Goal: Information Seeking & Learning: Learn about a topic

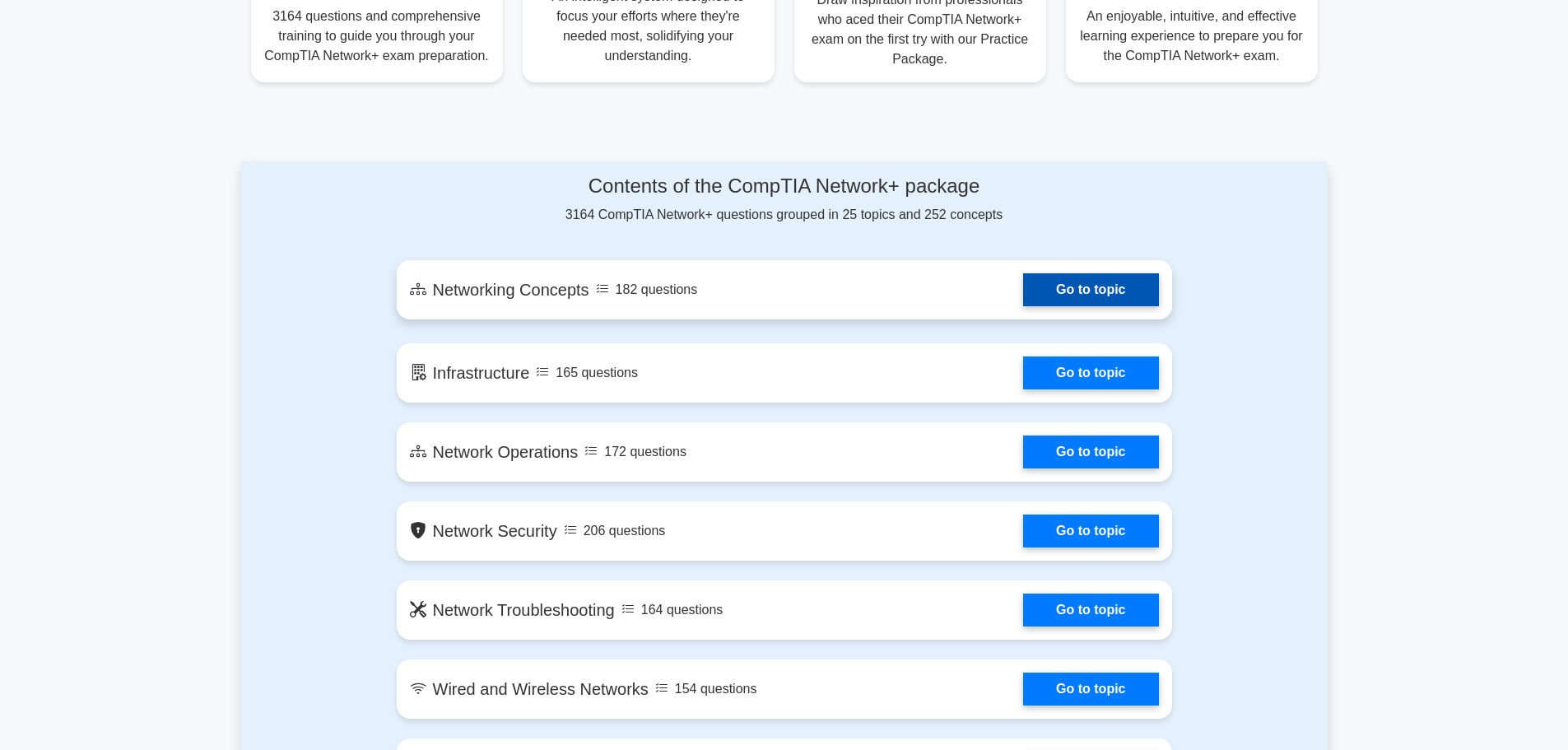
scroll to position [741, 0]
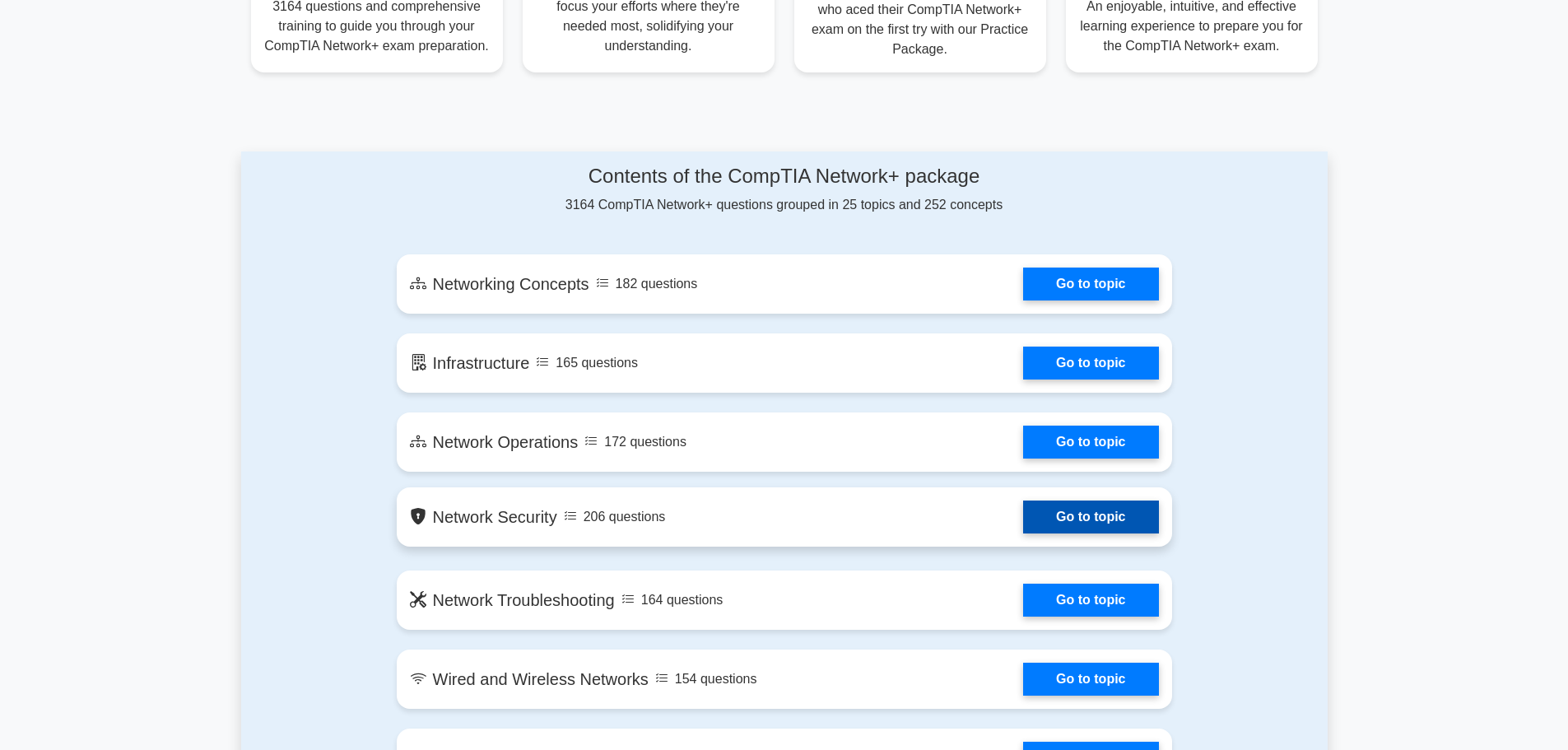
click at [1079, 516] on link "Go to topic" at bounding box center [1091, 518] width 135 height 33
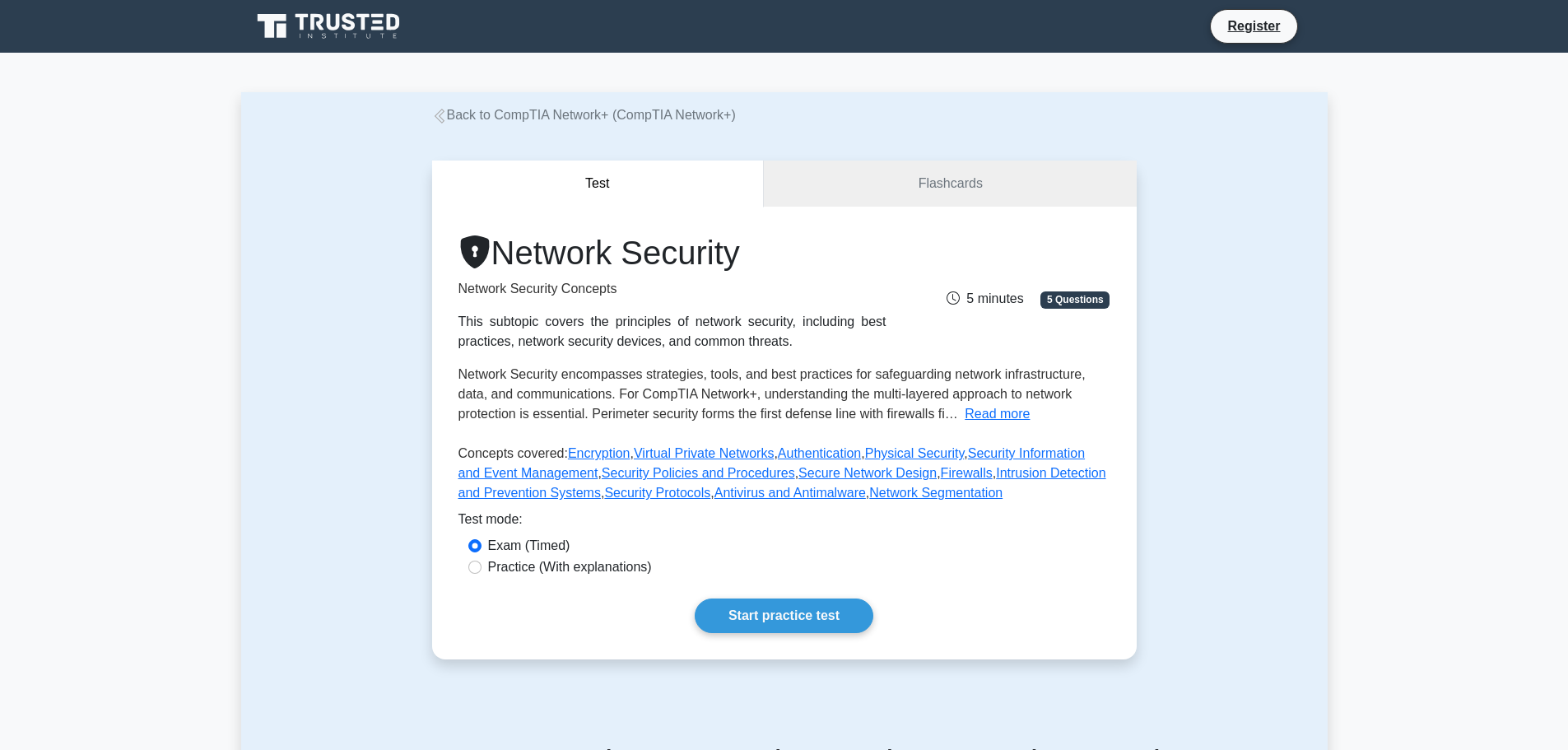
click at [514, 571] on label "Practice (With explanations)" at bounding box center [570, 567] width 164 height 20
click at [481, 571] on input "Practice (With explanations)" at bounding box center [475, 566] width 13 height 13
radio input "true"
click at [801, 618] on link "Start practice test" at bounding box center [784, 615] width 179 height 34
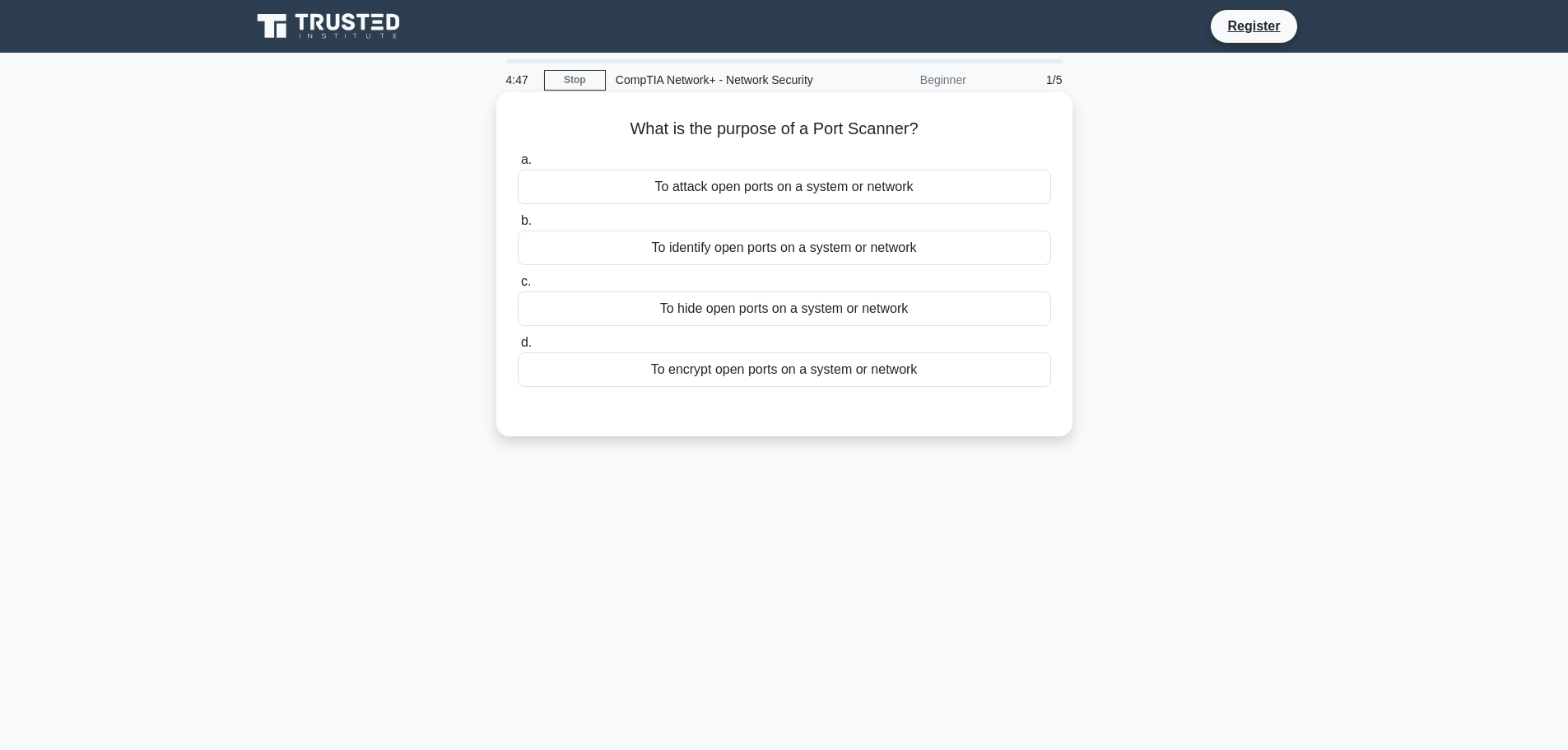
click at [568, 244] on div "To identify open ports on a system or network" at bounding box center [784, 247] width 533 height 34
click at [517, 227] on input "b. To identify open ports on a system or network" at bounding box center [517, 221] width 0 height 11
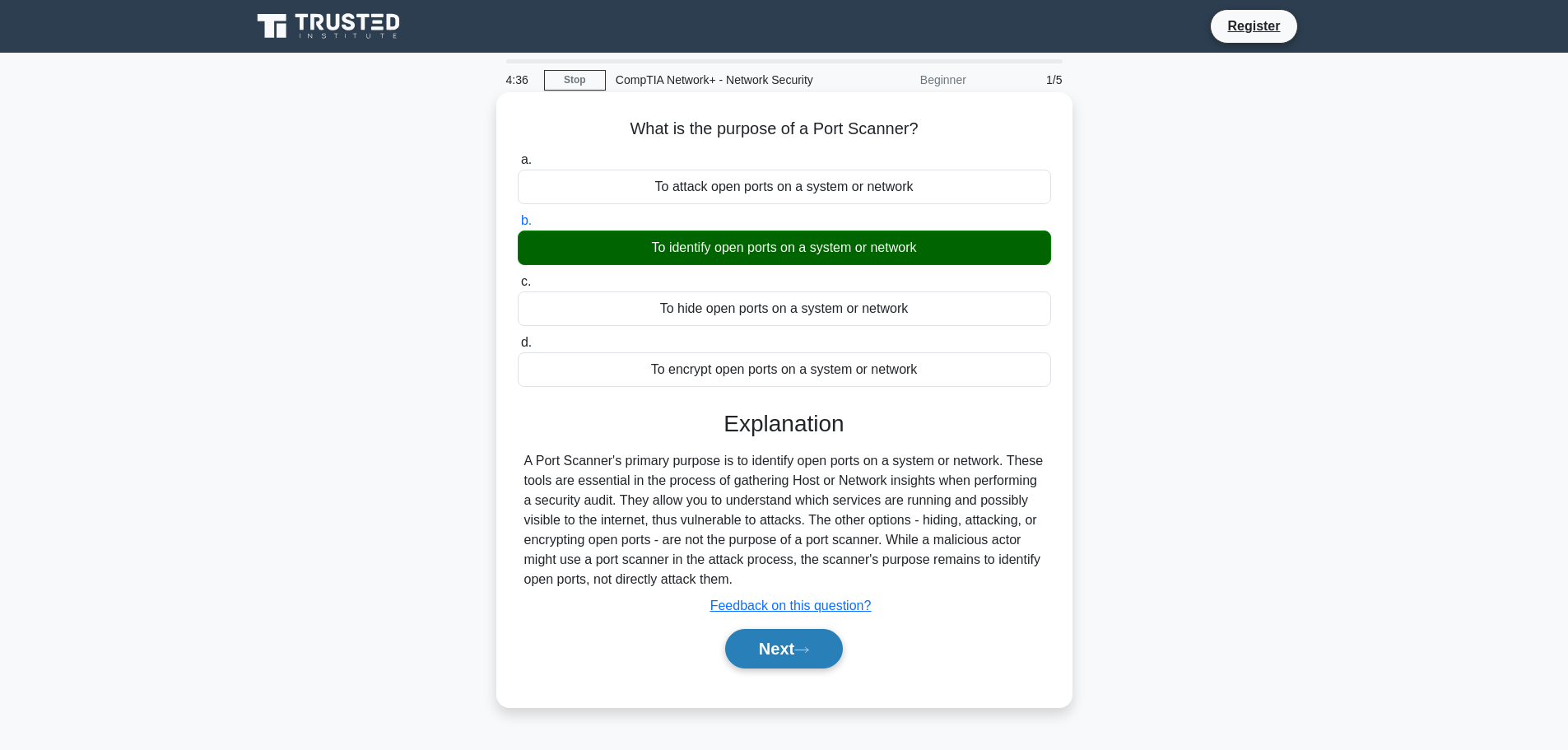
click at [769, 645] on button "Next" at bounding box center [784, 648] width 118 height 39
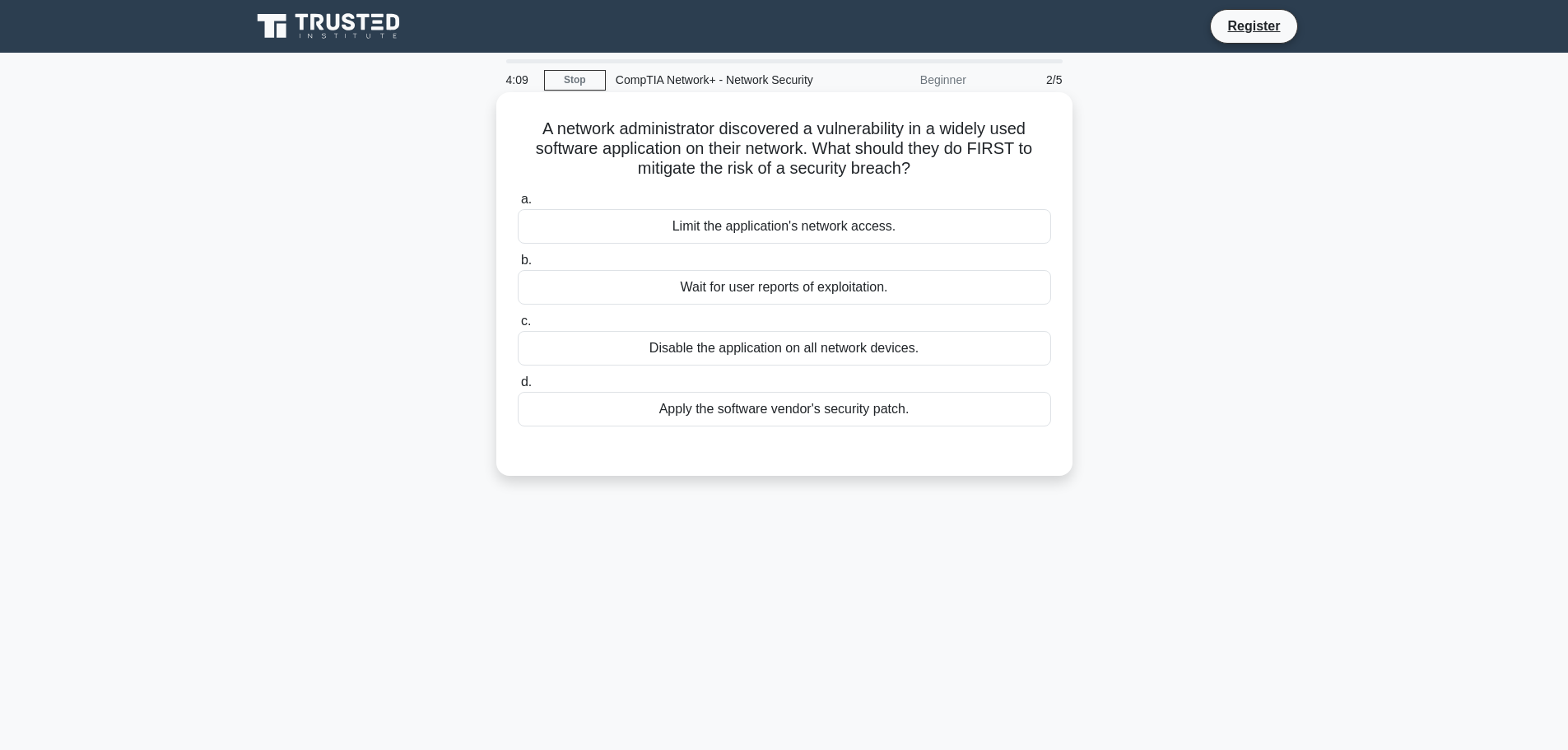
click at [714, 348] on div "Disable the application on all network devices." at bounding box center [784, 348] width 533 height 34
click at [517, 327] on input "c. Disable the application on all network devices." at bounding box center [517, 321] width 0 height 11
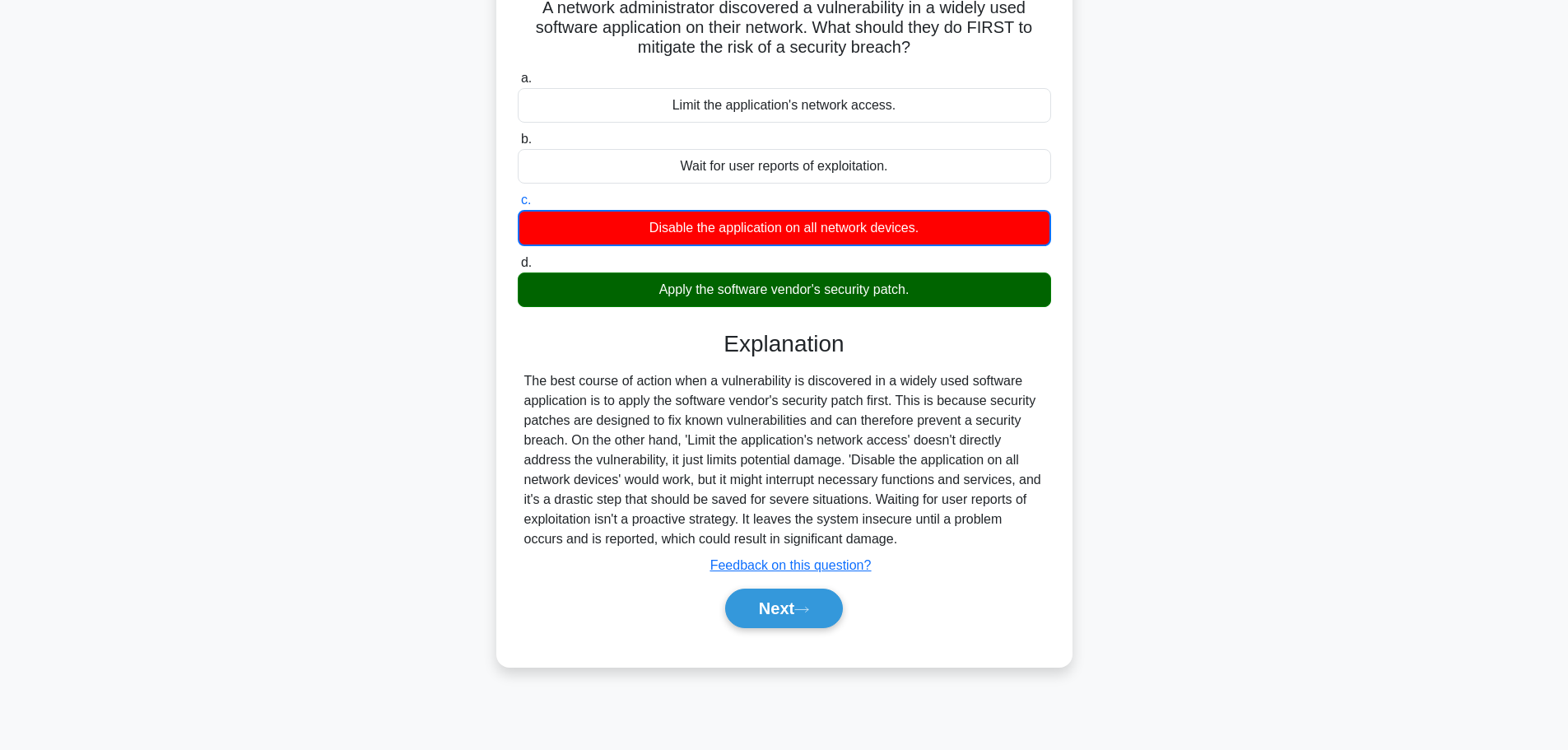
scroll to position [139, 0]
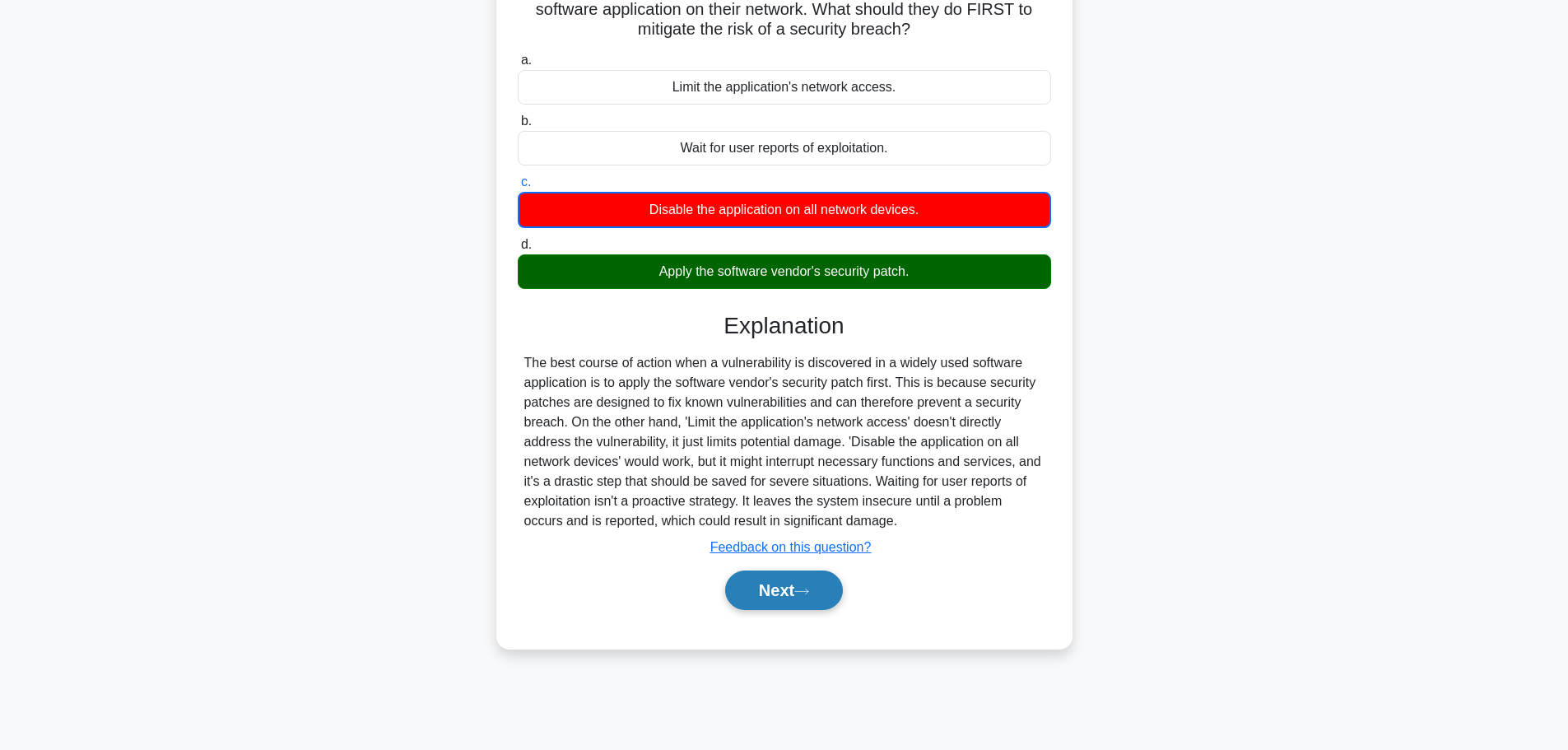
click at [763, 601] on button "Next" at bounding box center [784, 590] width 118 height 39
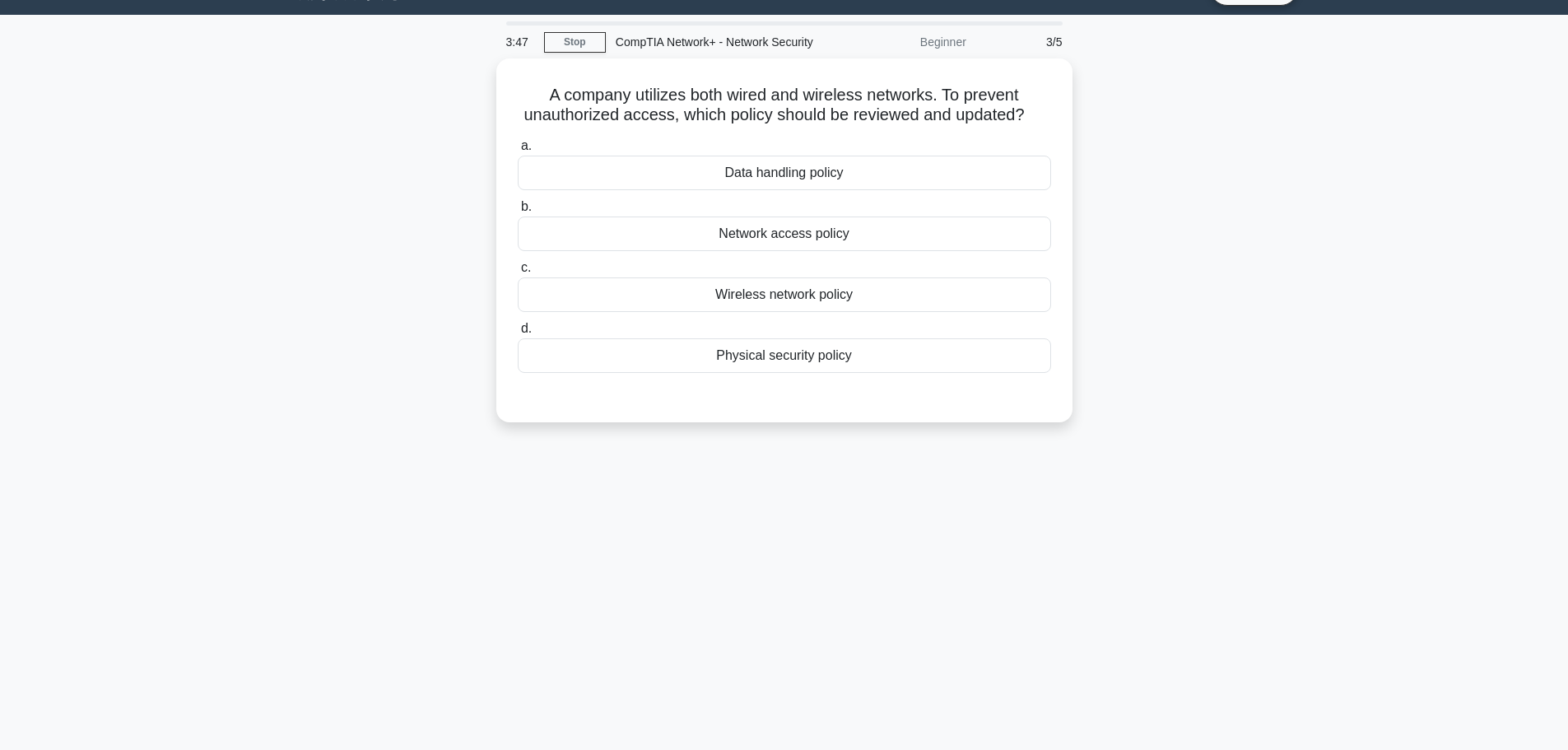
scroll to position [0, 0]
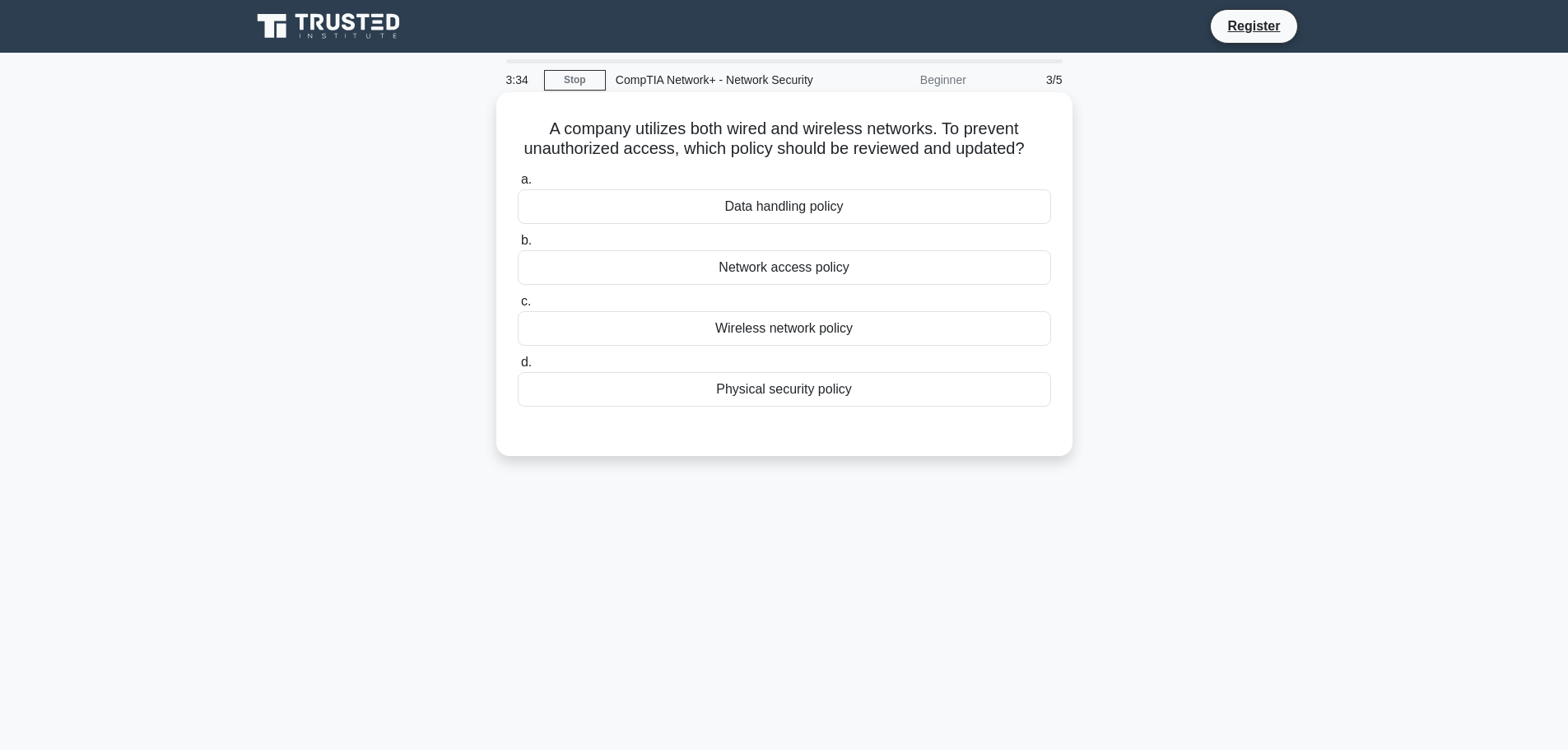
click at [755, 272] on div "Network access policy" at bounding box center [784, 267] width 533 height 34
click at [517, 246] on input "b. Network access policy" at bounding box center [517, 240] width 0 height 11
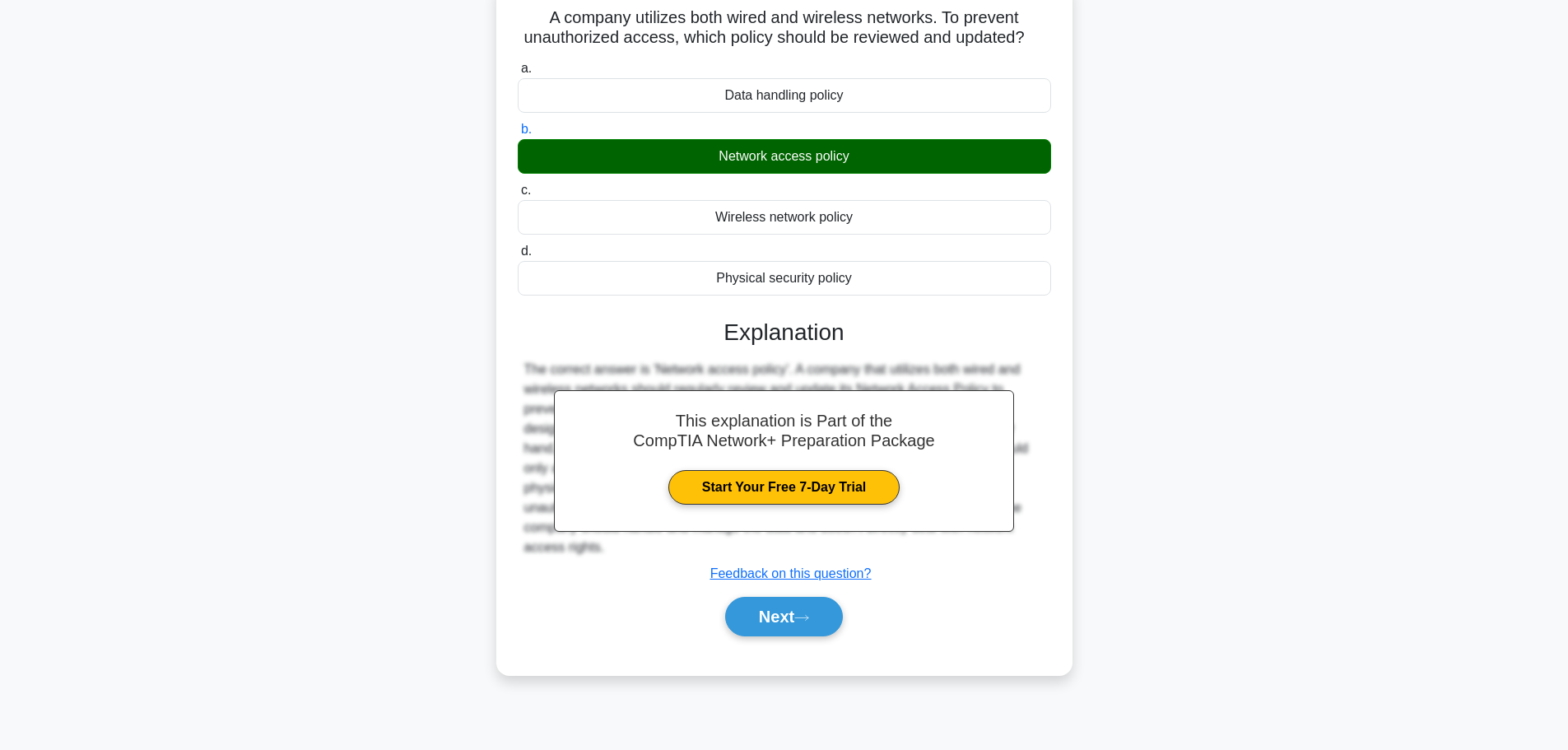
scroll to position [139, 0]
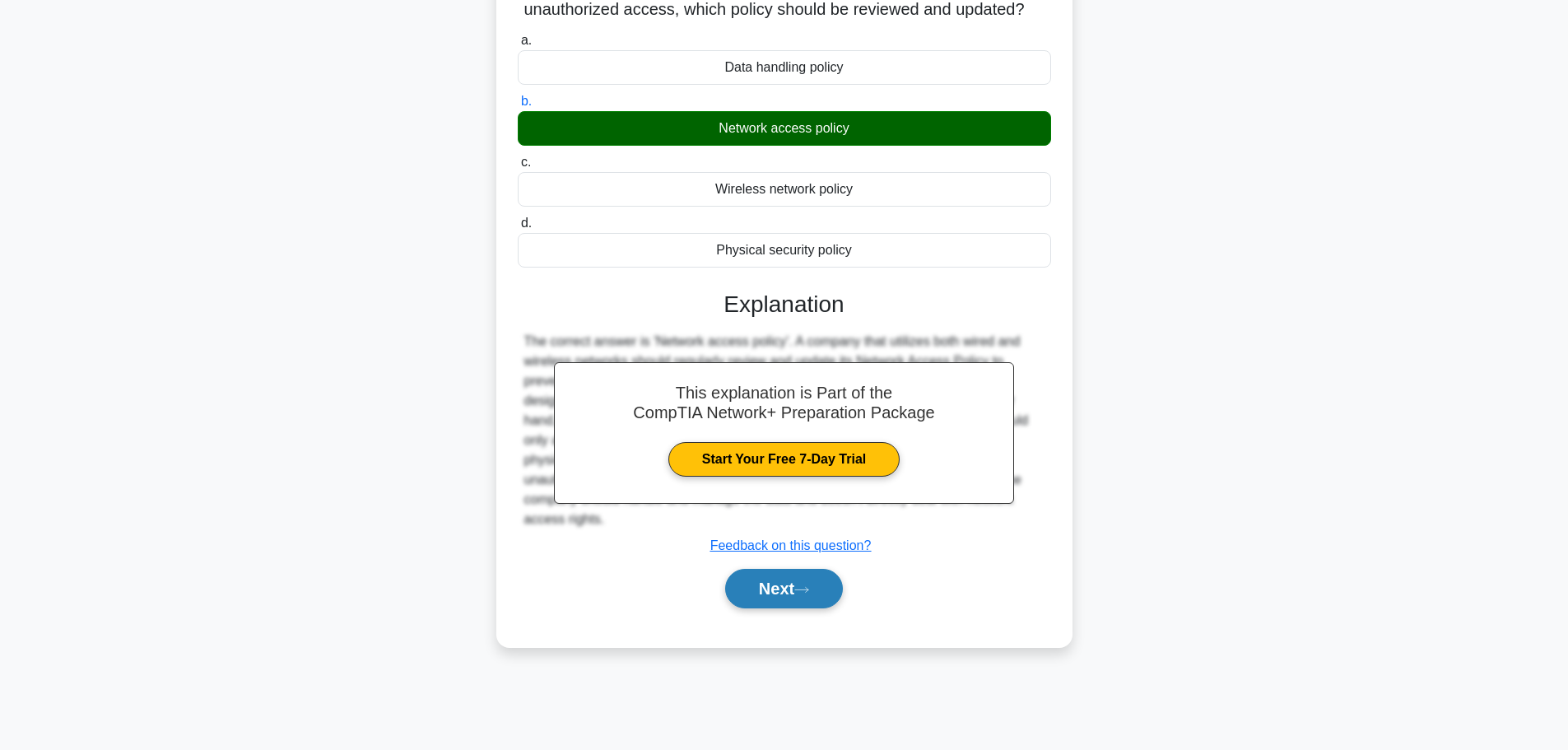
click at [789, 580] on button "Next" at bounding box center [784, 589] width 118 height 39
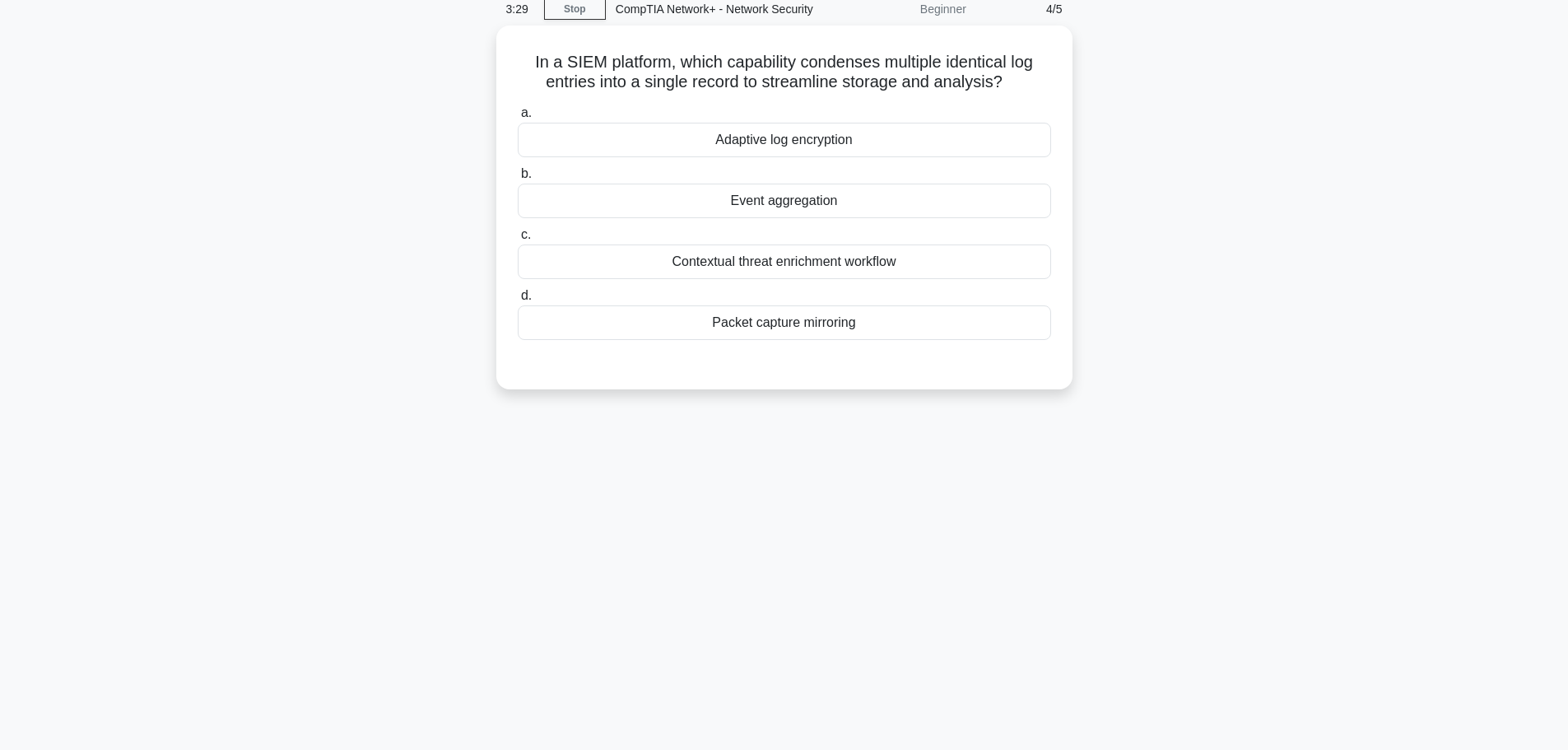
scroll to position [0, 0]
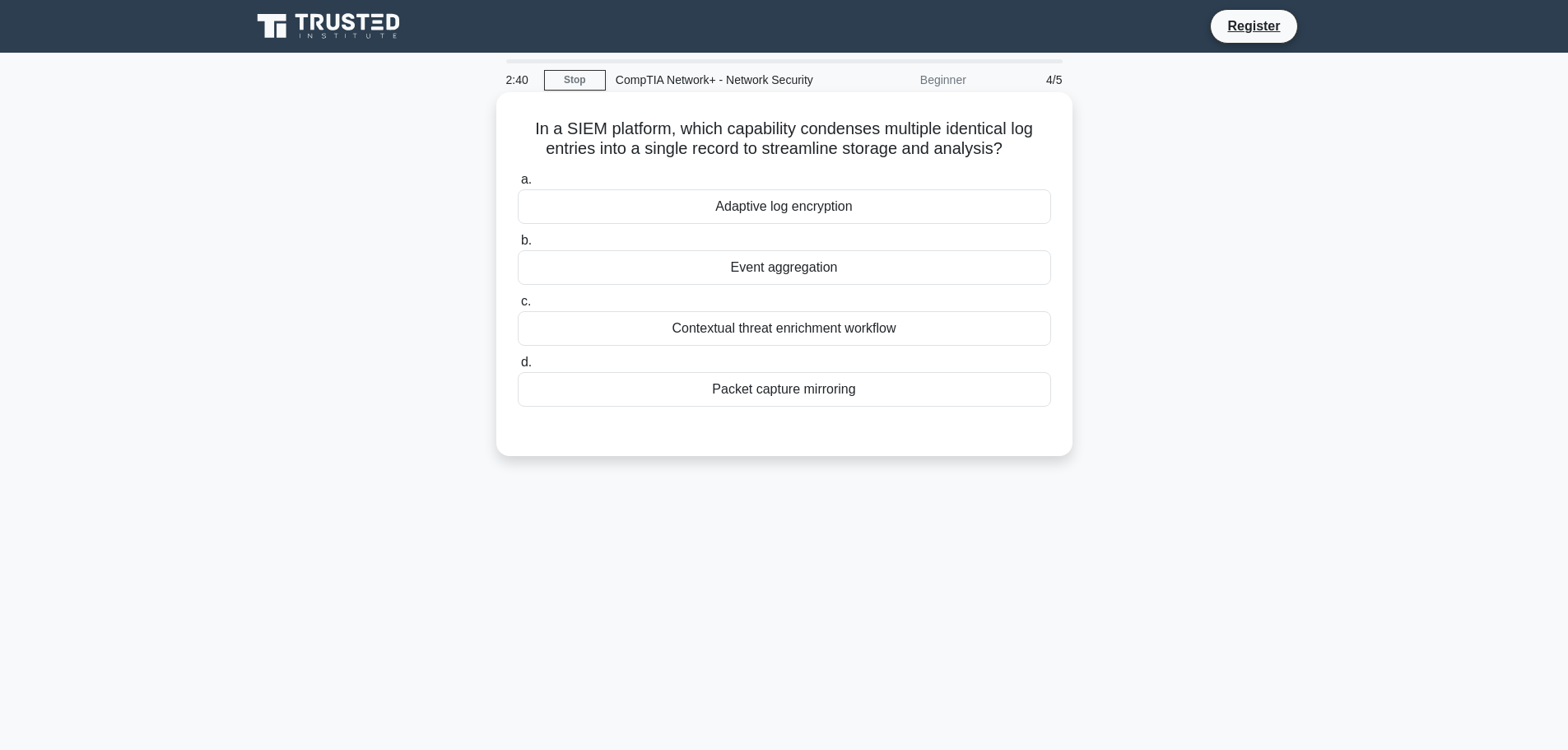
click at [775, 269] on div "Event aggregation" at bounding box center [784, 267] width 533 height 34
click at [517, 246] on input "b. Event aggregation" at bounding box center [517, 240] width 0 height 11
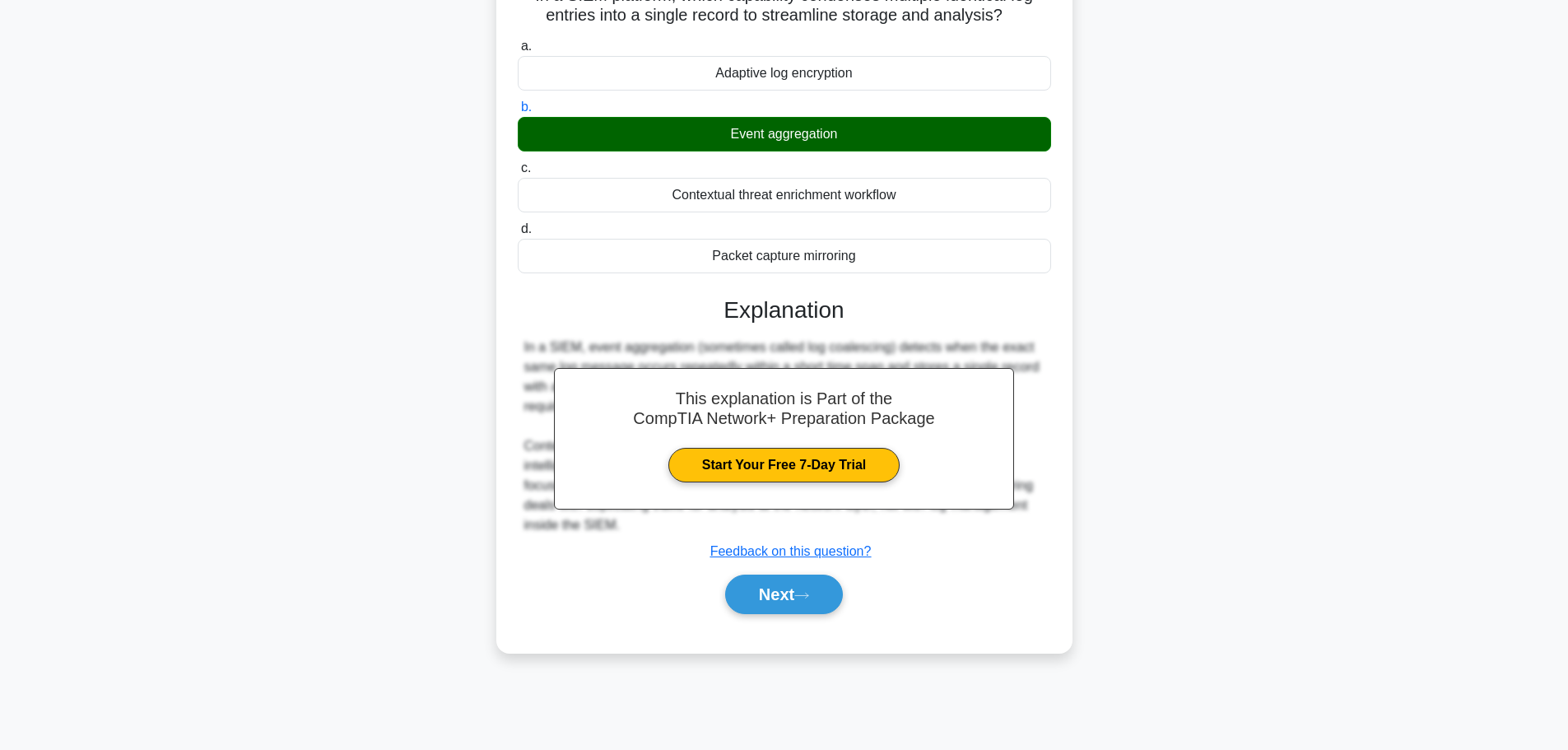
scroll to position [139, 0]
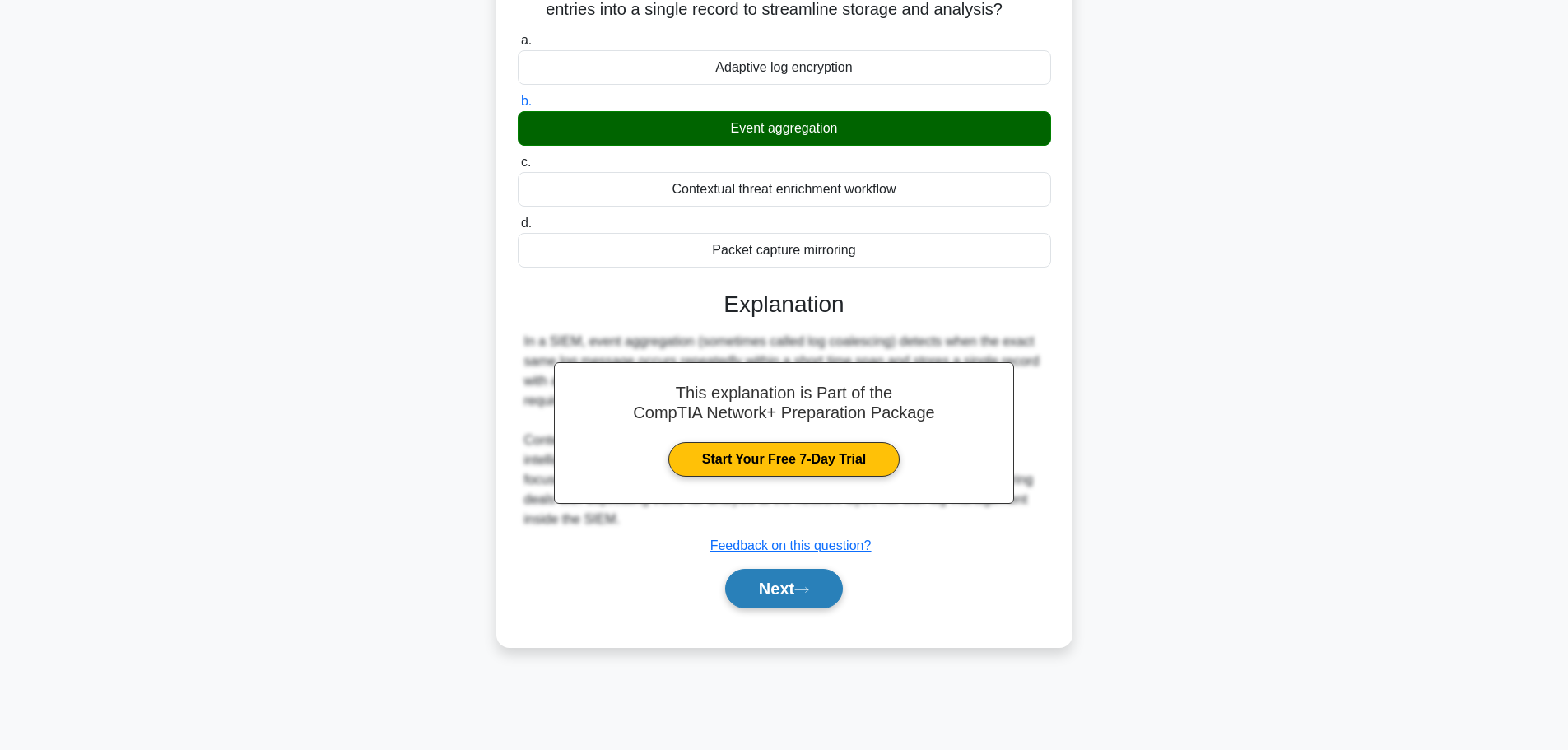
click at [749, 592] on button "Next" at bounding box center [784, 589] width 118 height 39
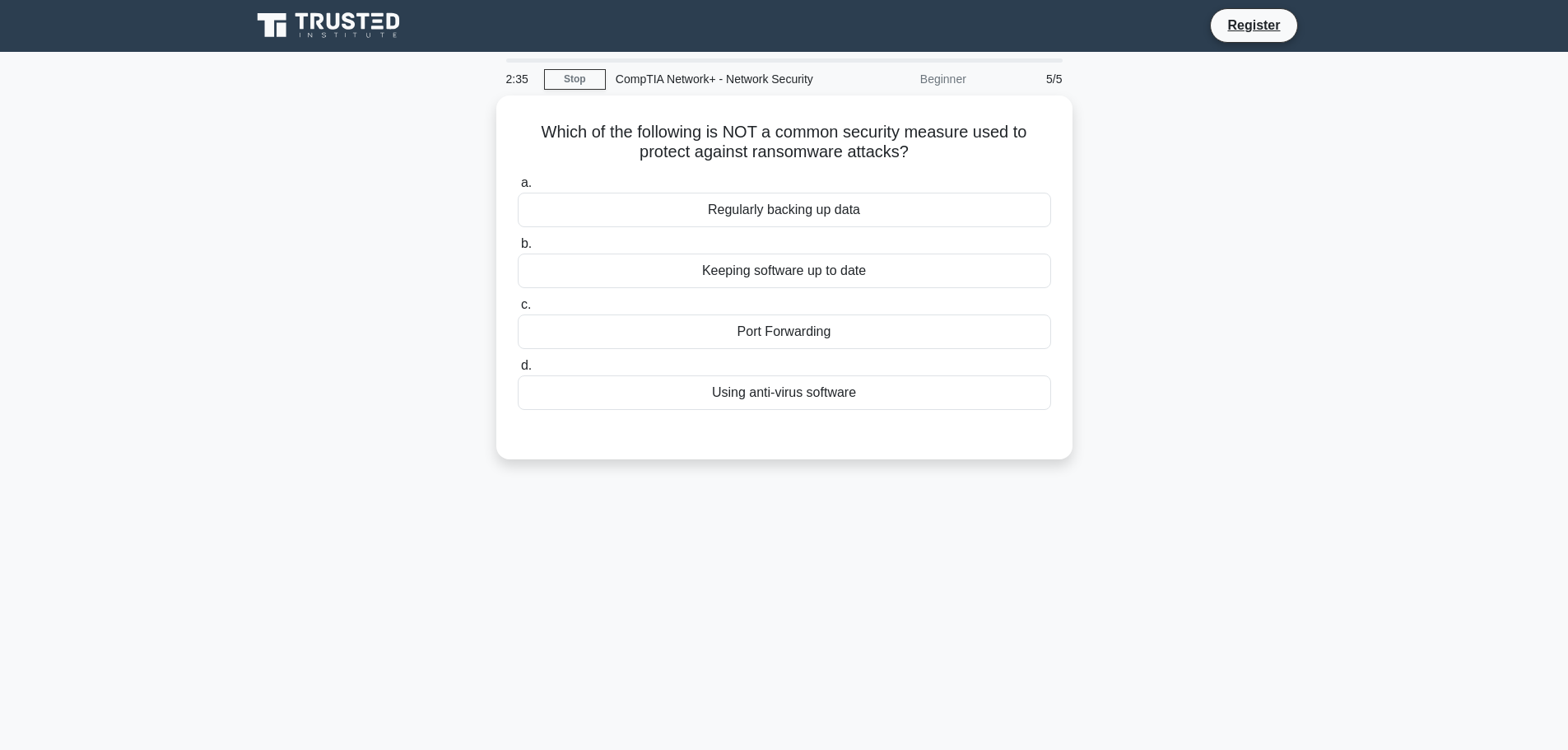
scroll to position [0, 0]
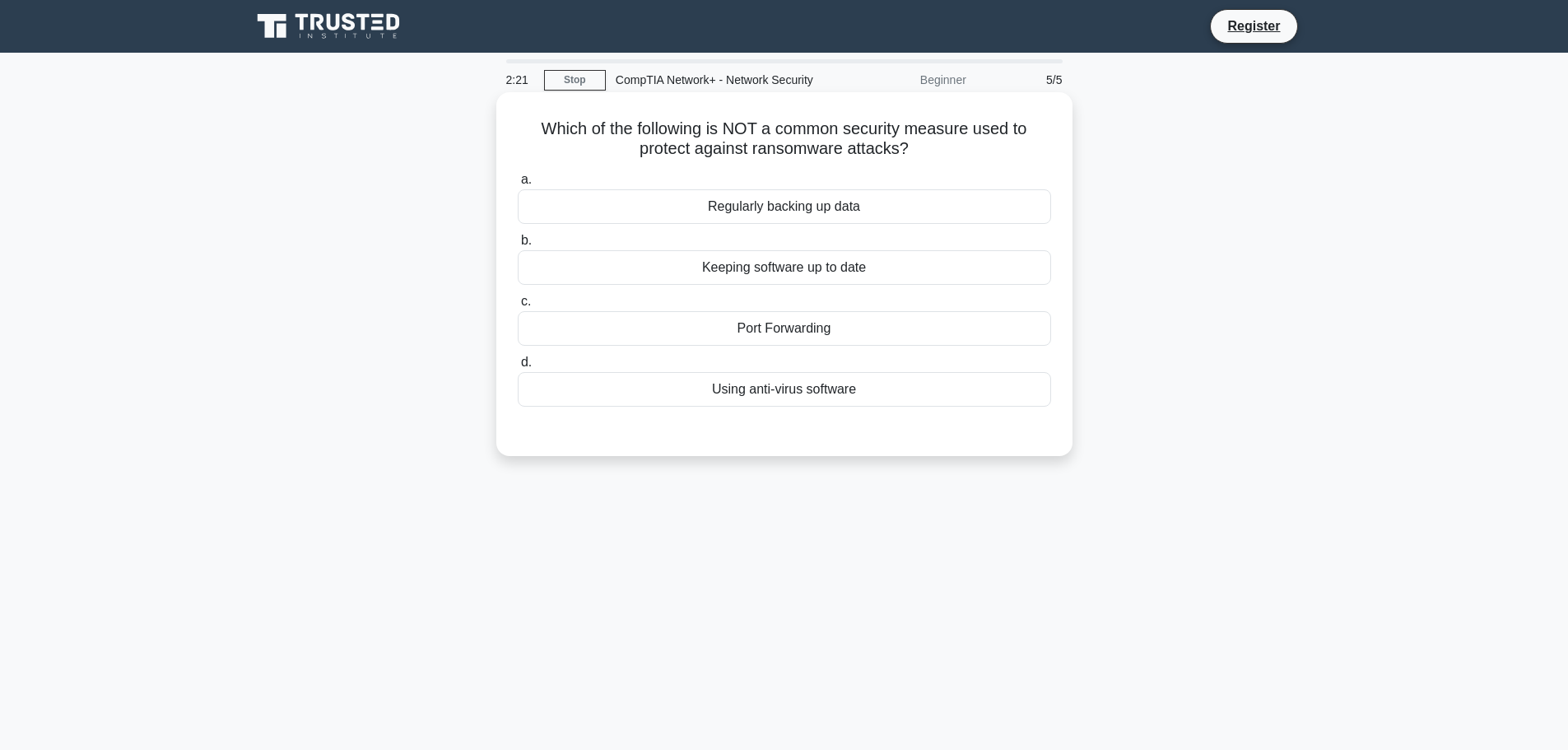
click at [711, 324] on div "Port Forwarding" at bounding box center [784, 328] width 533 height 34
click at [517, 308] on input "c. Port Forwarding" at bounding box center [517, 302] width 0 height 11
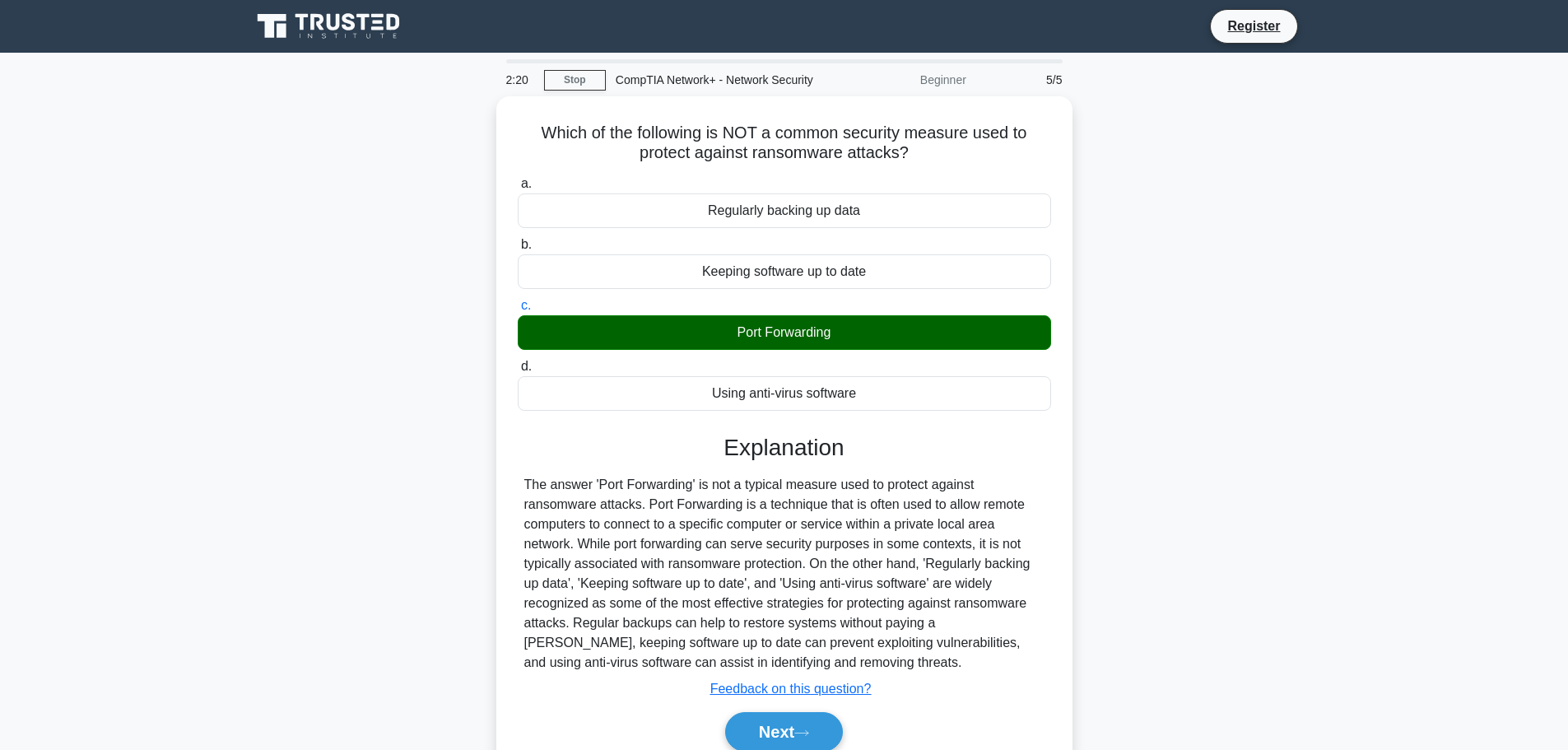
scroll to position [139, 0]
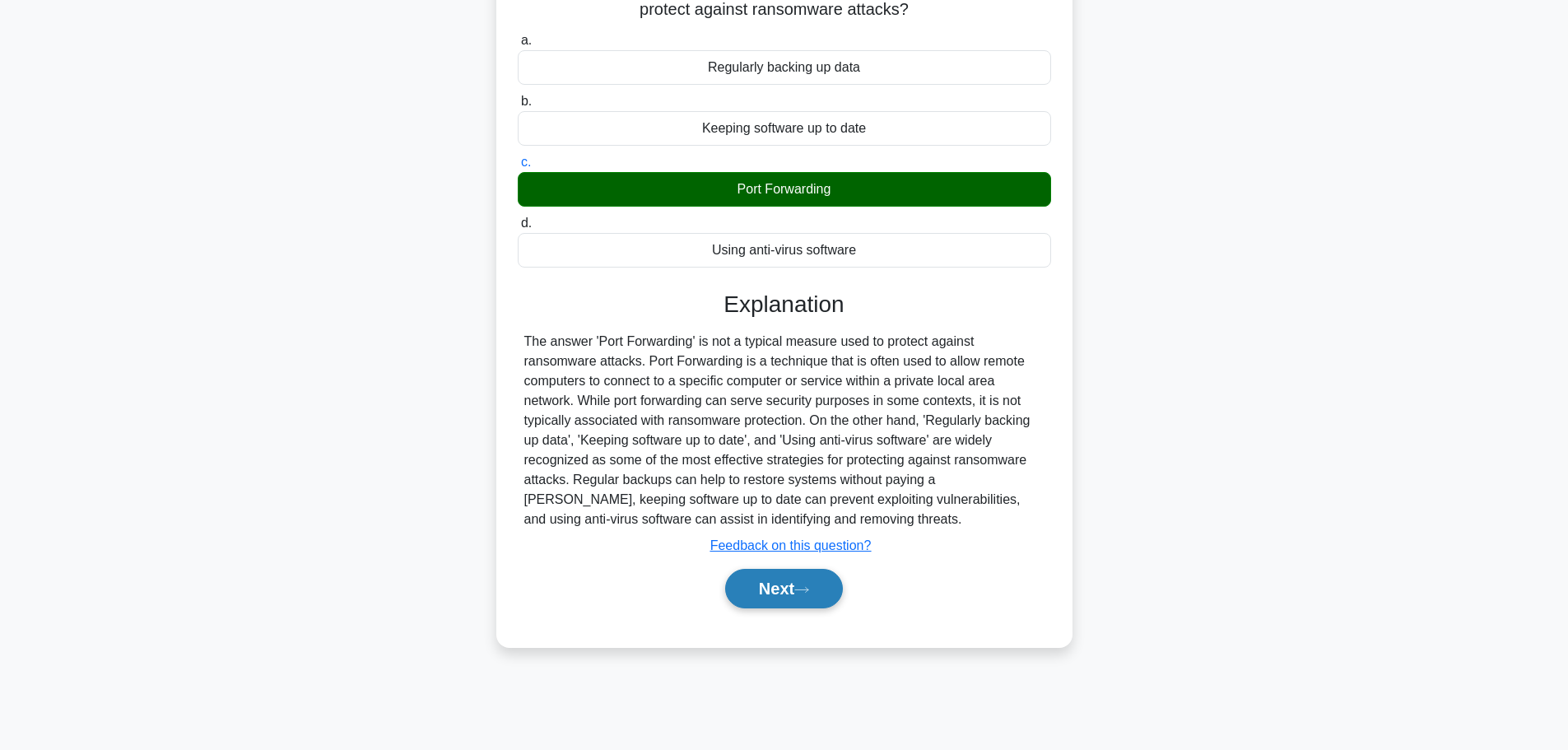
click at [762, 583] on button "Next" at bounding box center [784, 589] width 118 height 39
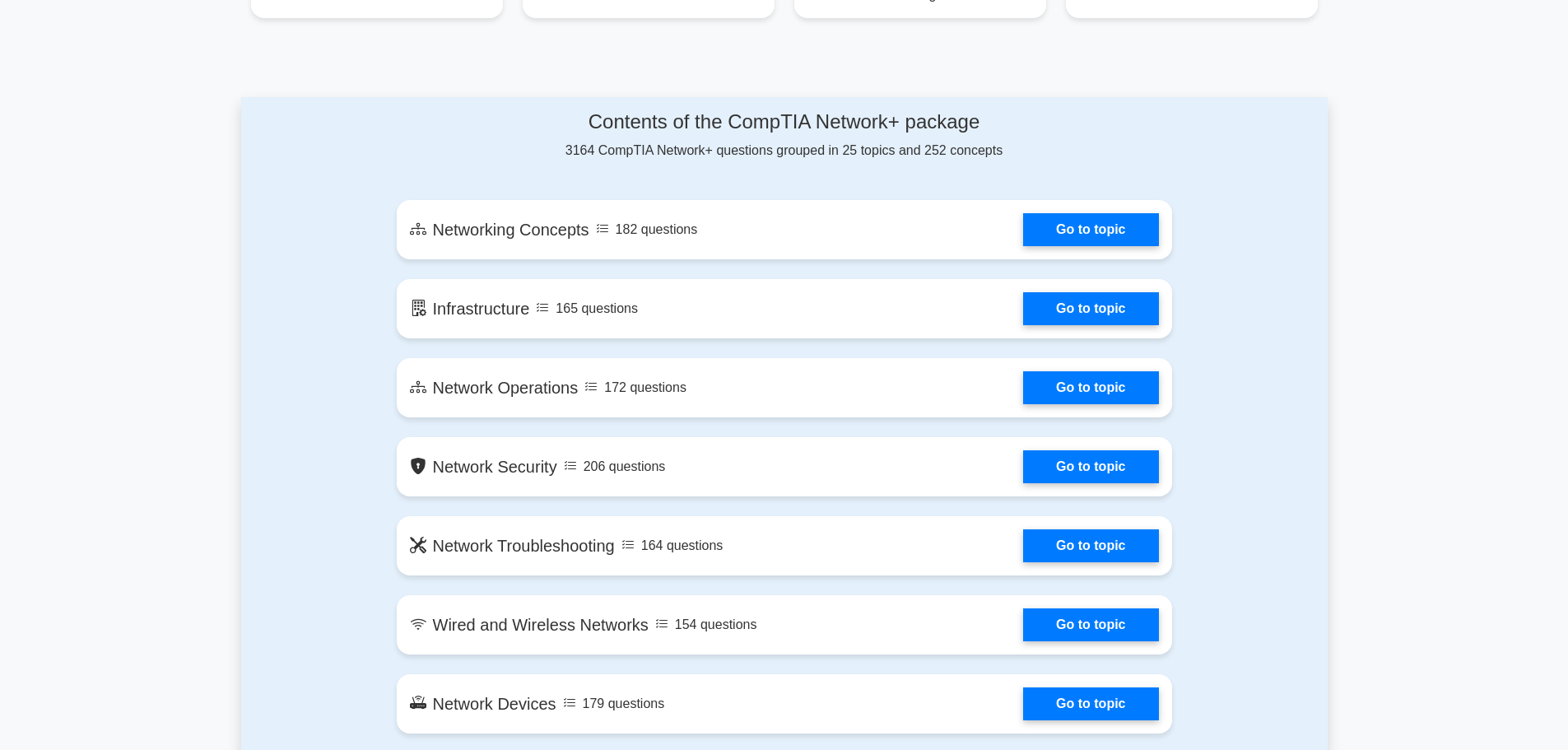
scroll to position [823, 0]
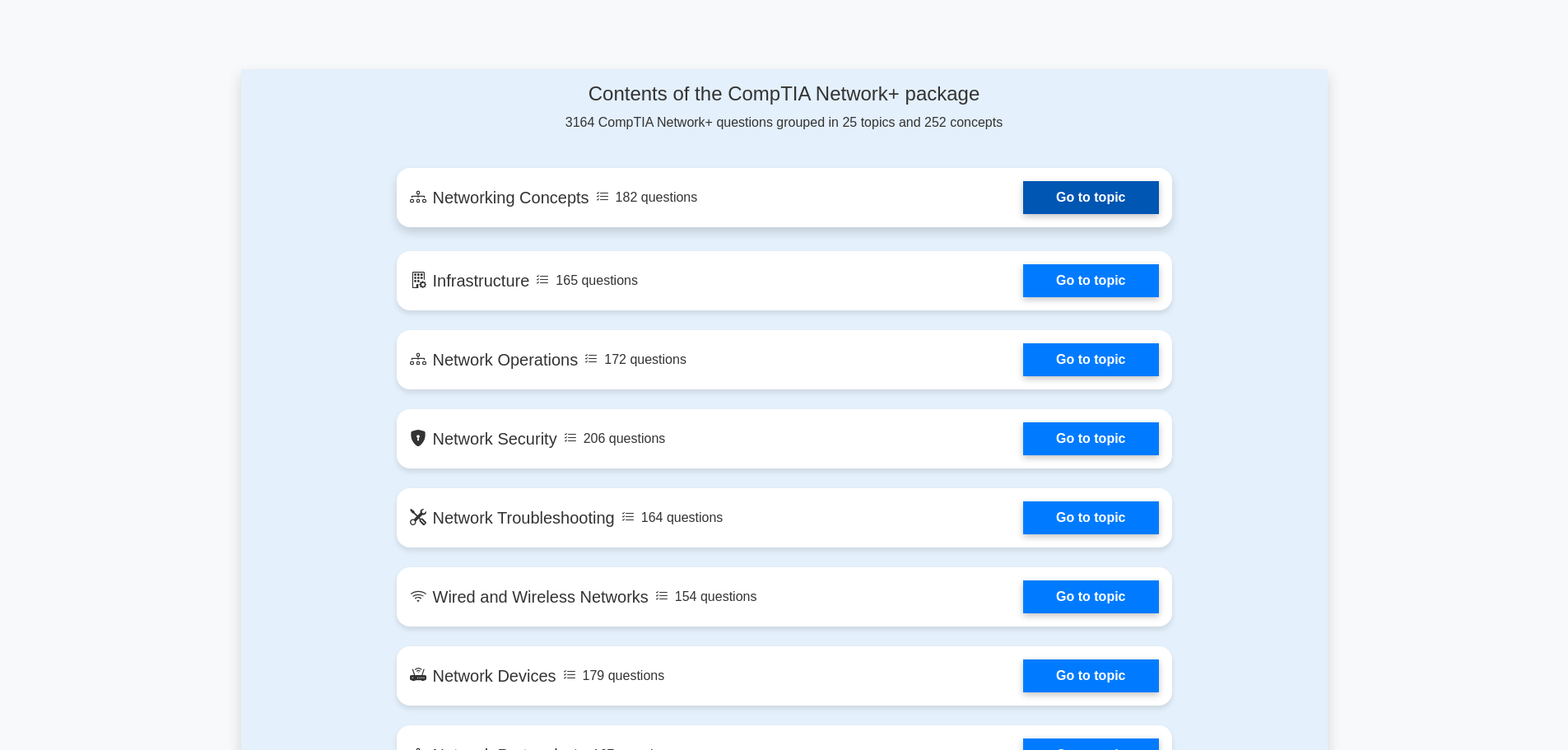
click at [1057, 202] on link "Go to topic" at bounding box center [1091, 197] width 135 height 33
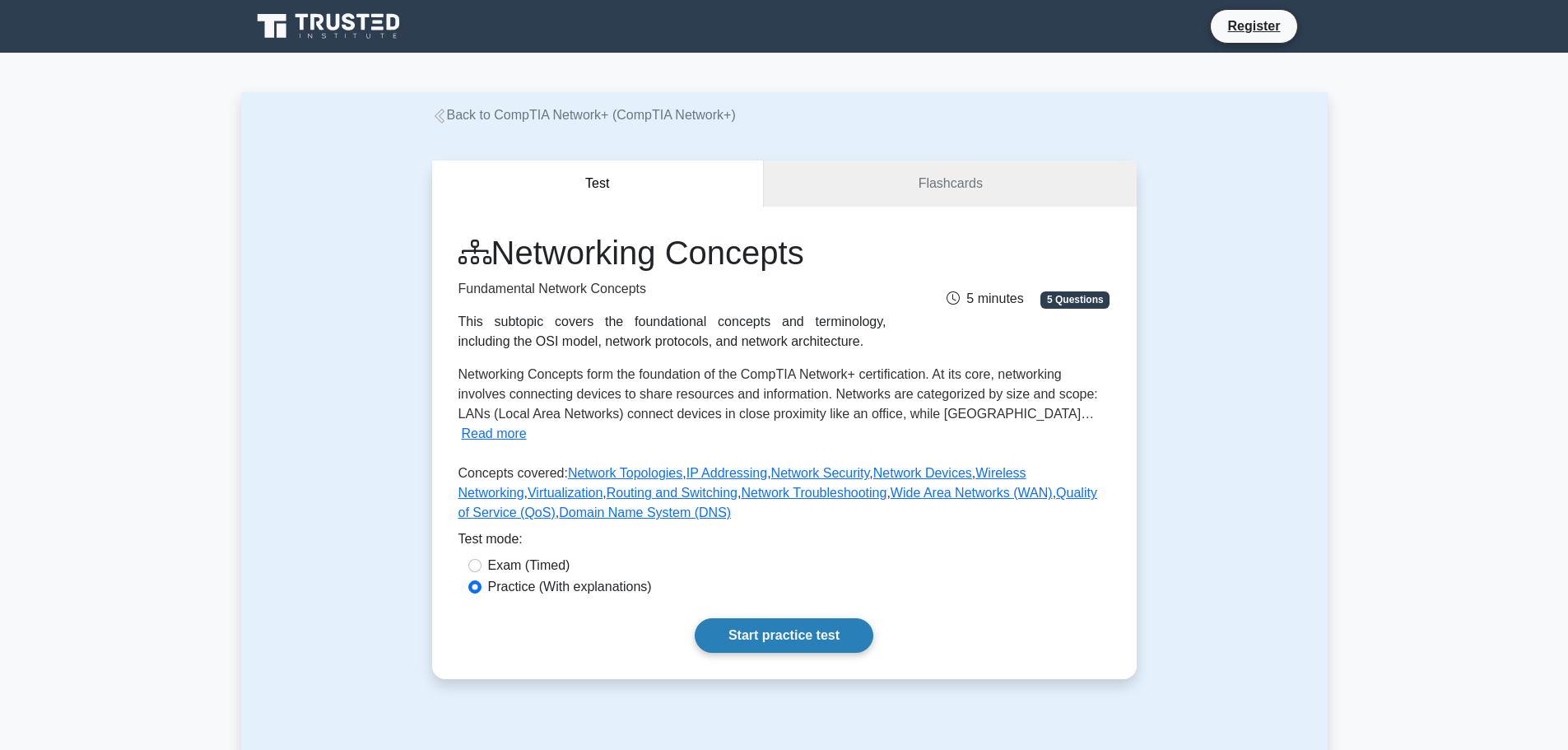
click at [801, 618] on link "Start practice test" at bounding box center [784, 635] width 179 height 34
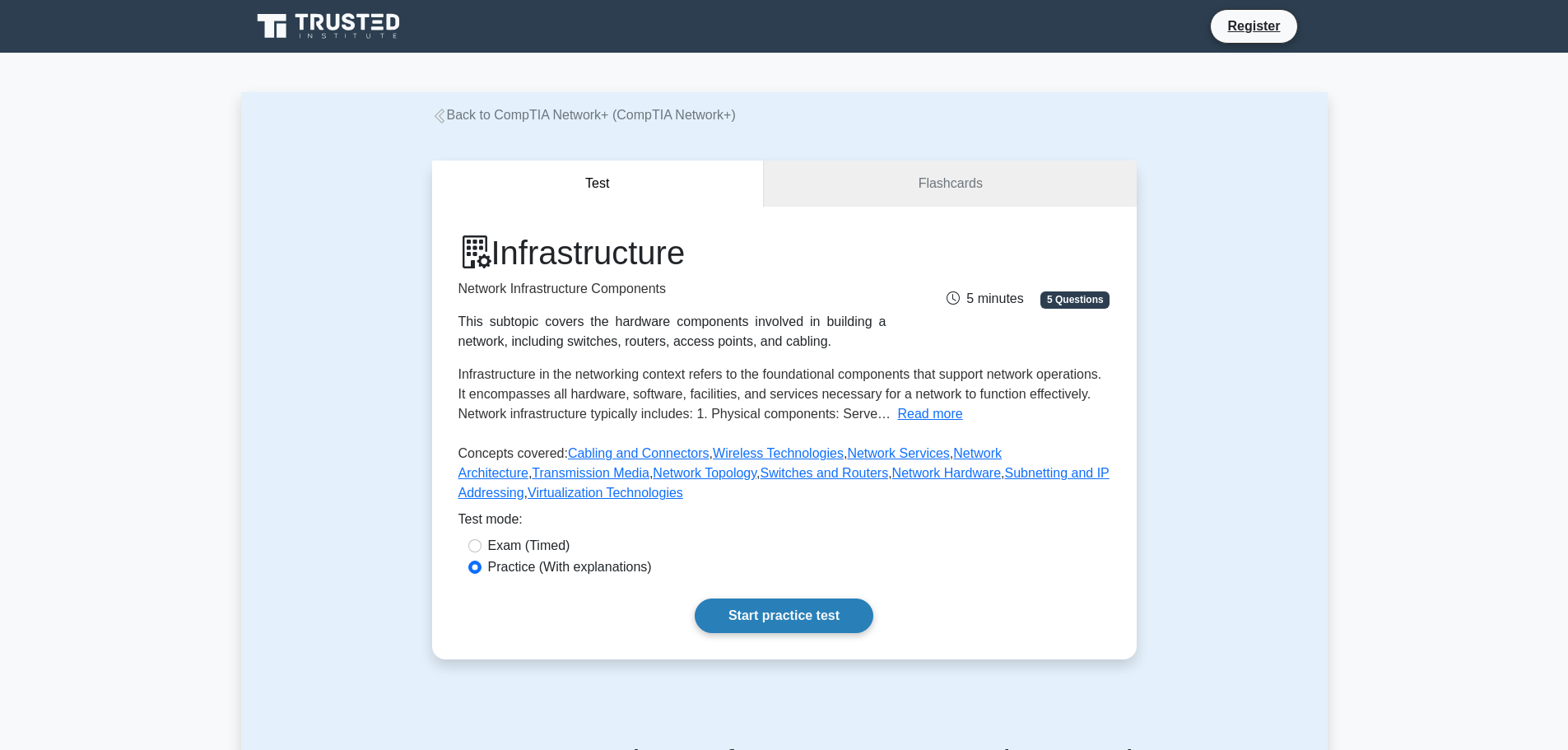
click at [791, 612] on link "Start practice test" at bounding box center [784, 615] width 179 height 34
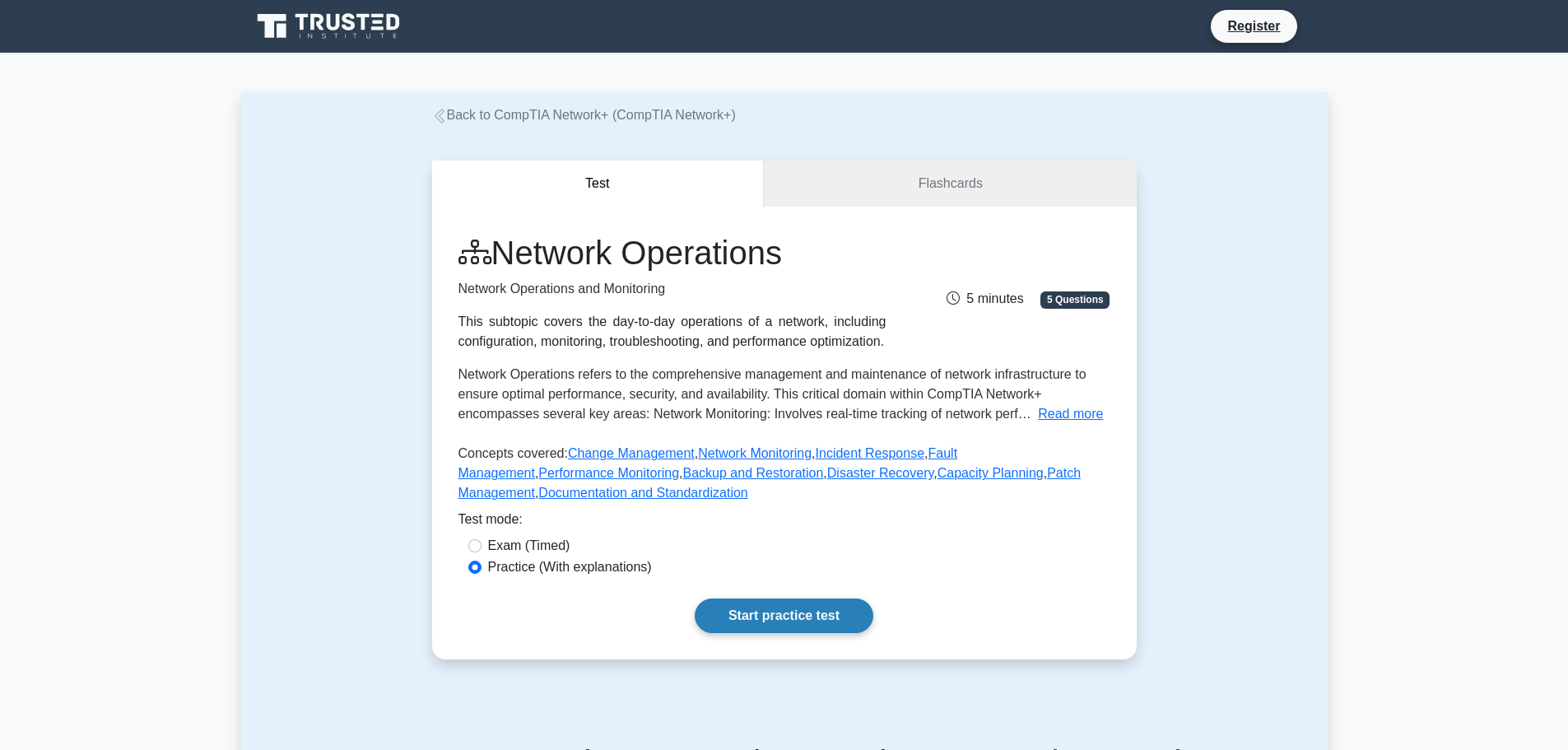
click at [759, 622] on link "Start practice test" at bounding box center [784, 615] width 179 height 34
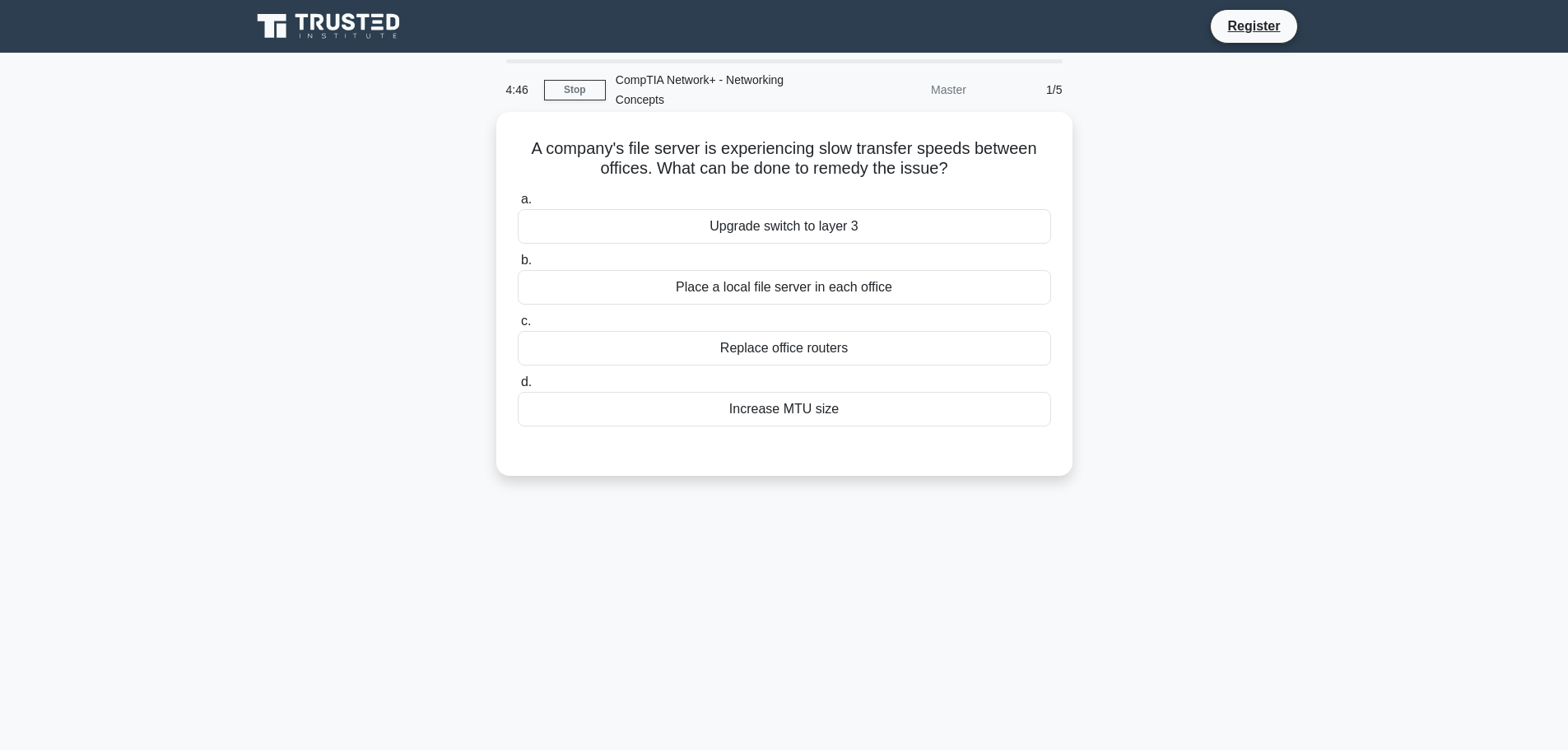
click at [763, 408] on div "Increase MTU size" at bounding box center [784, 408] width 533 height 34
click at [517, 388] on input "d. Increase MTU size" at bounding box center [517, 382] width 0 height 11
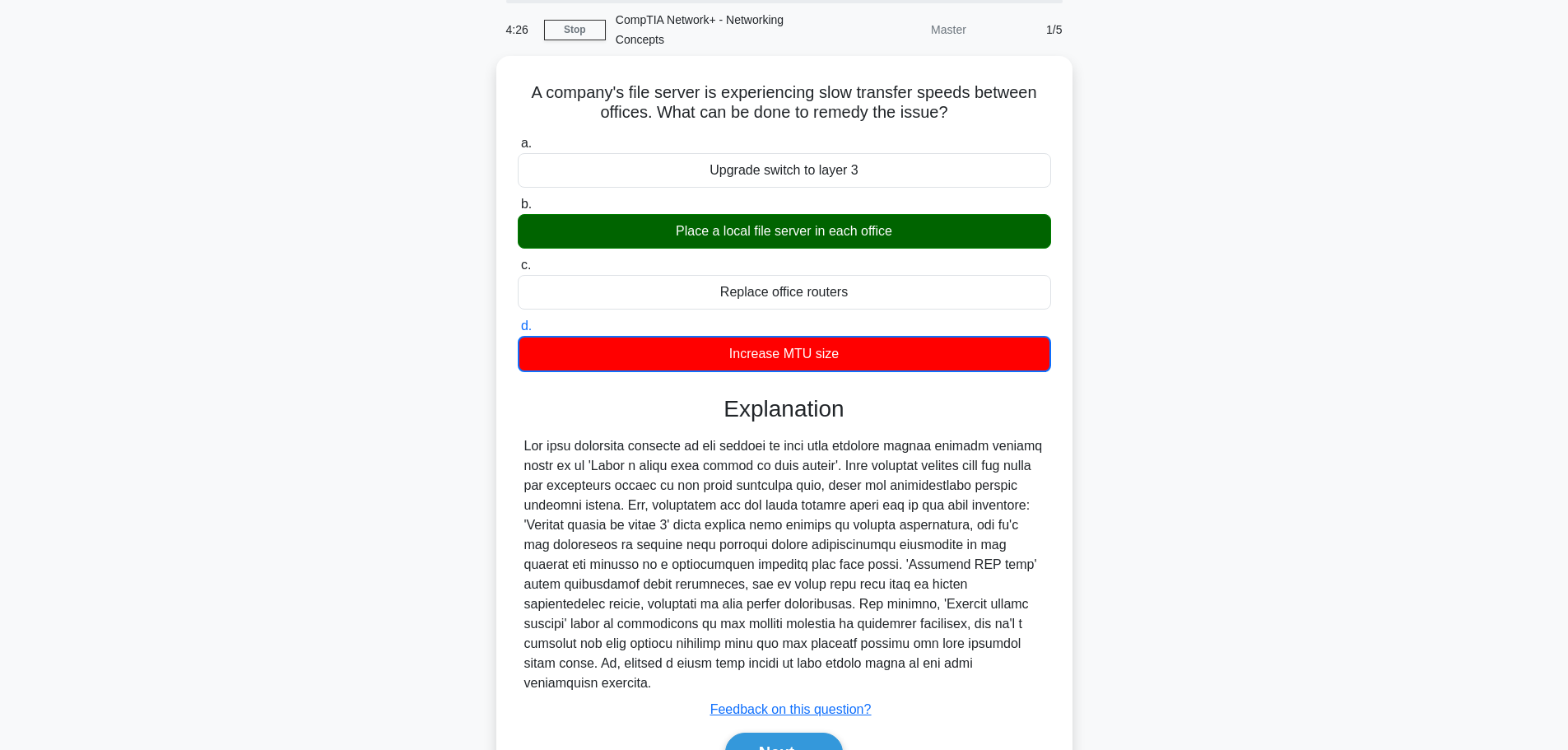
scroll to position [139, 0]
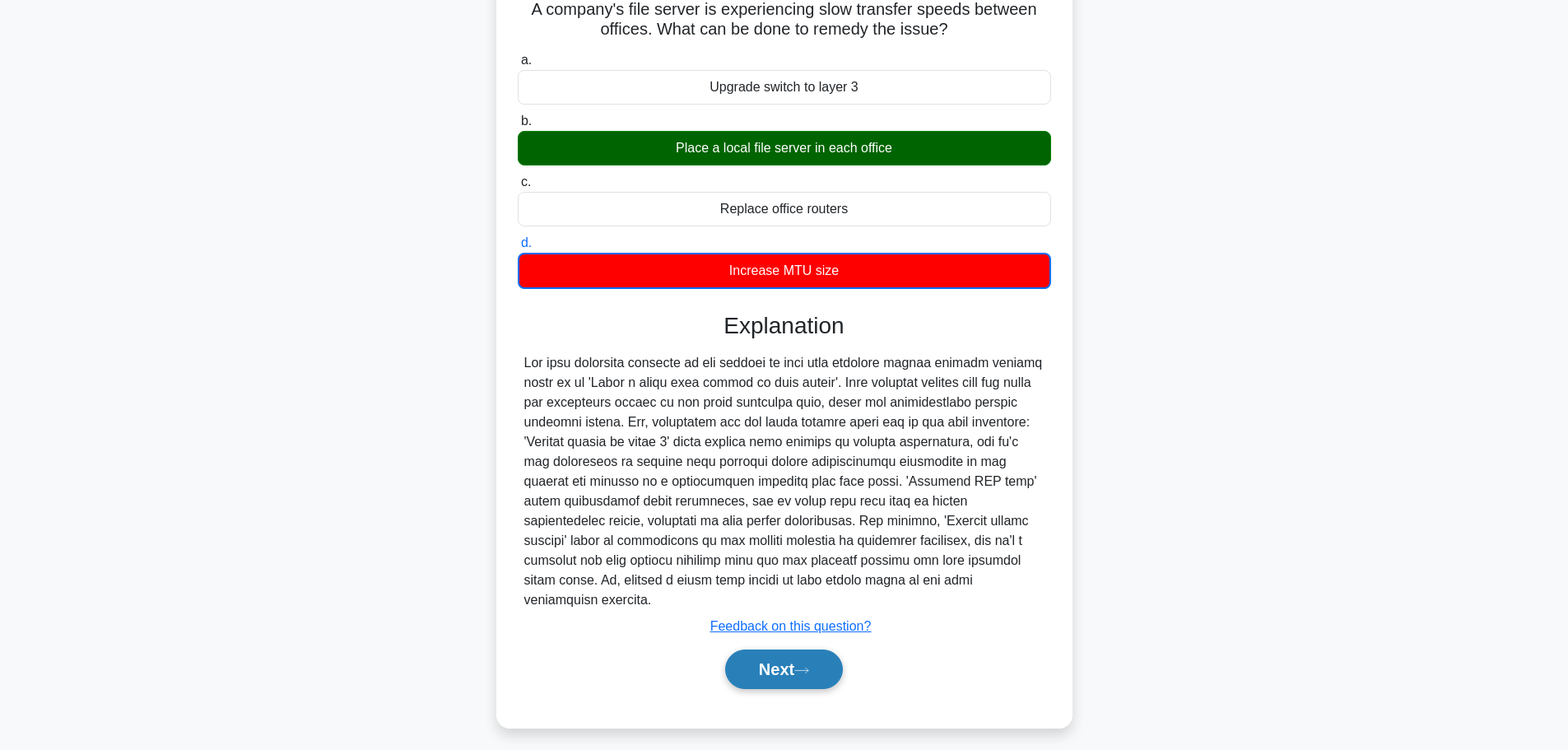
click at [771, 659] on button "Next" at bounding box center [784, 669] width 118 height 39
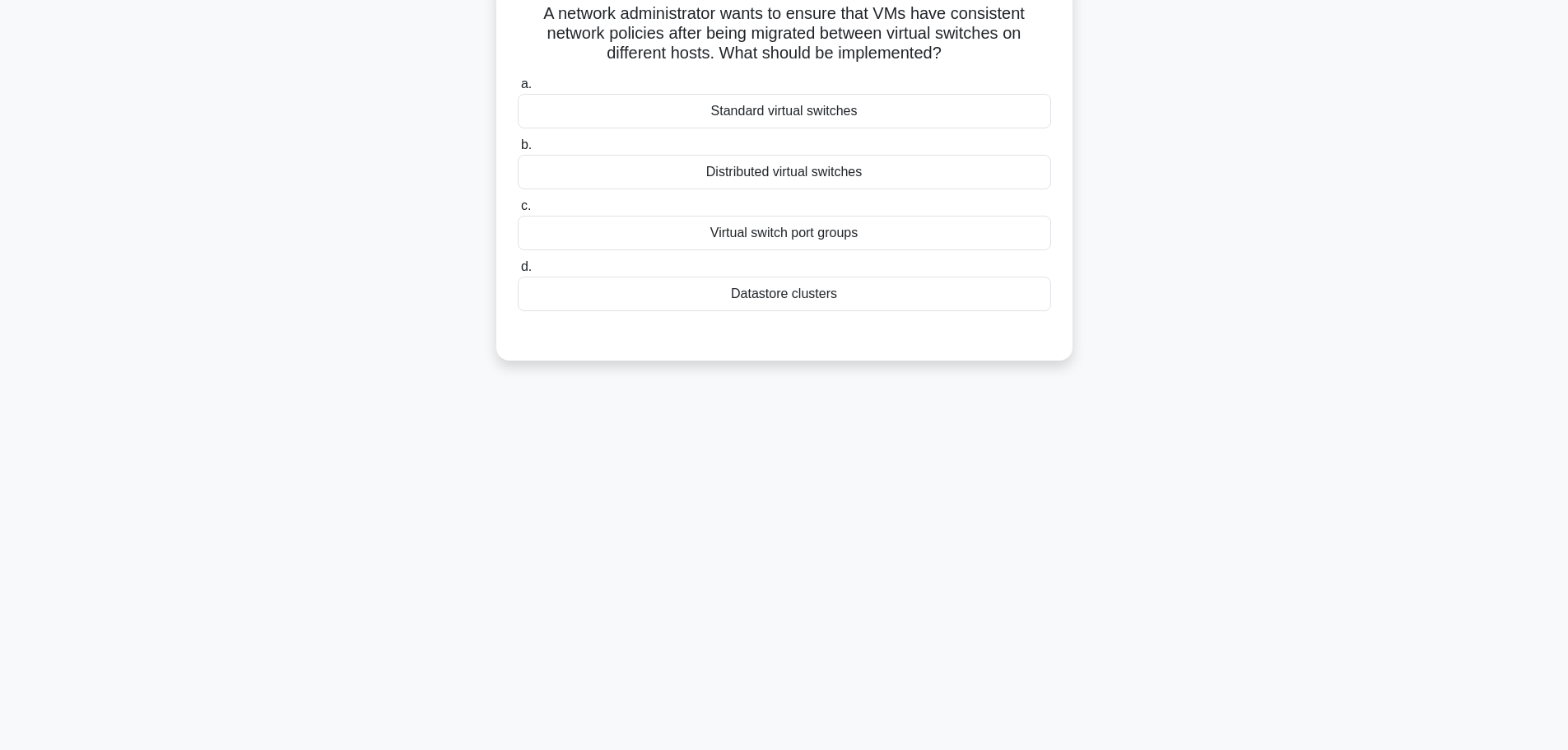
scroll to position [0, 0]
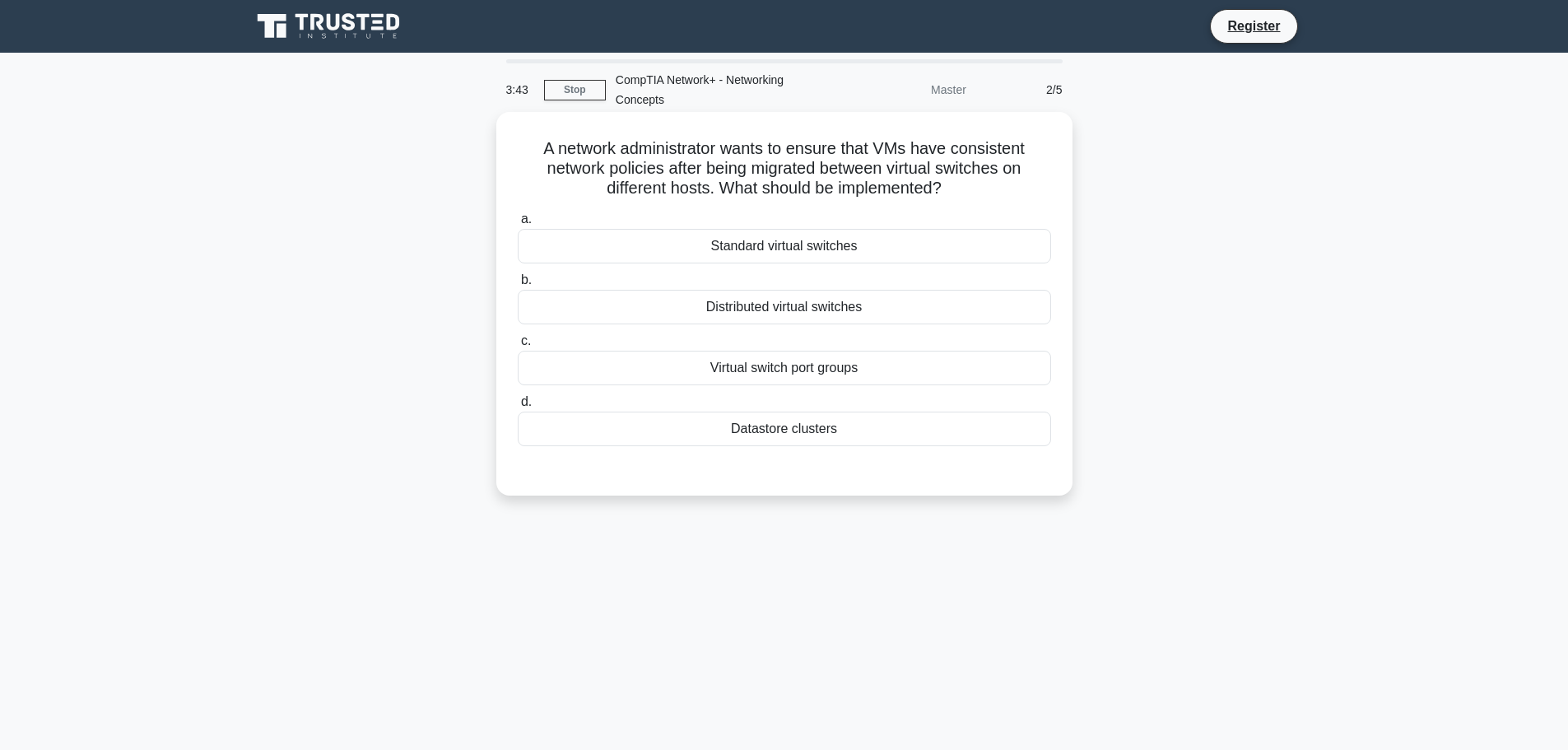
click at [695, 360] on div "Virtual switch port groups" at bounding box center [784, 367] width 533 height 34
click at [517, 347] on input "c. Virtual switch port groups" at bounding box center [517, 341] width 0 height 11
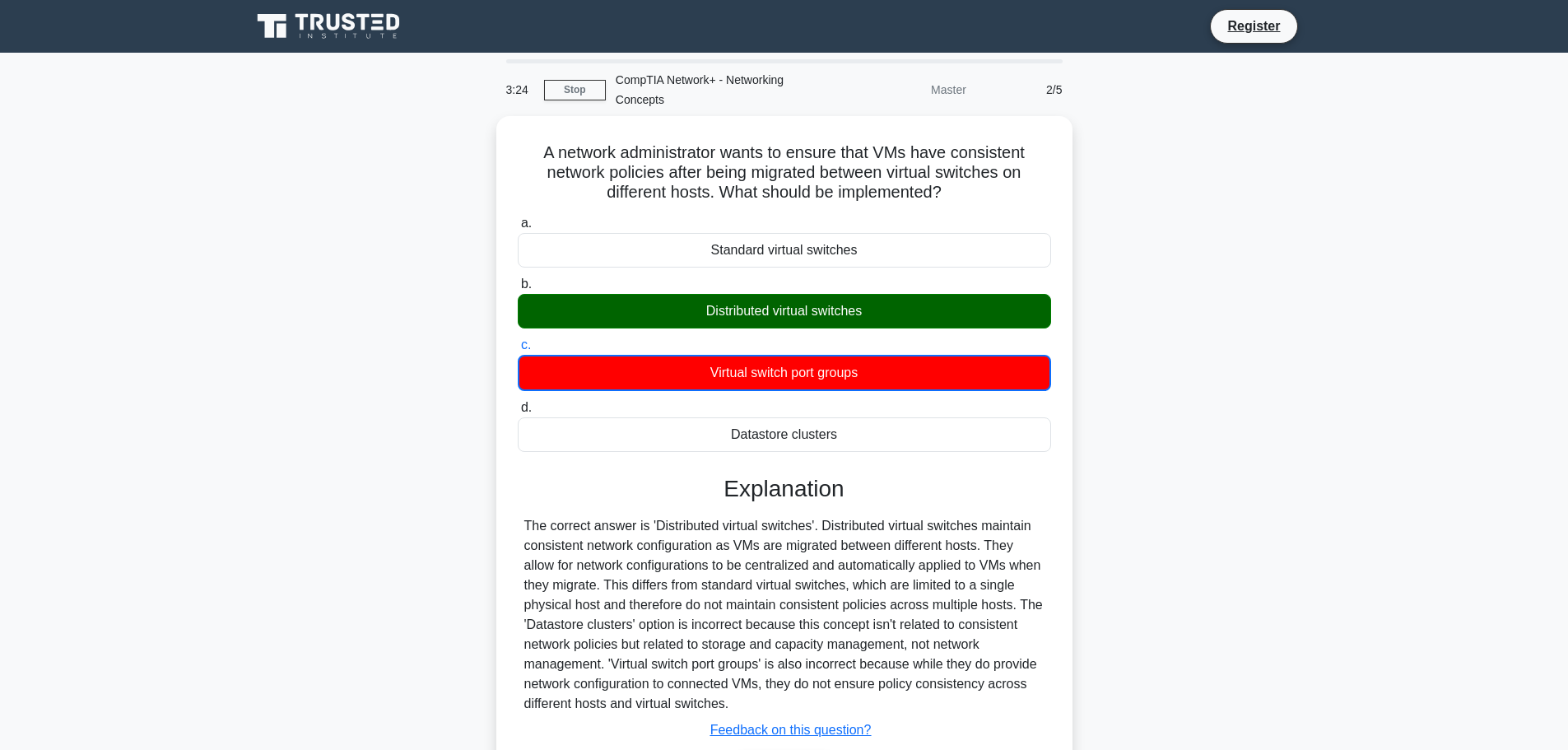
scroll to position [139, 0]
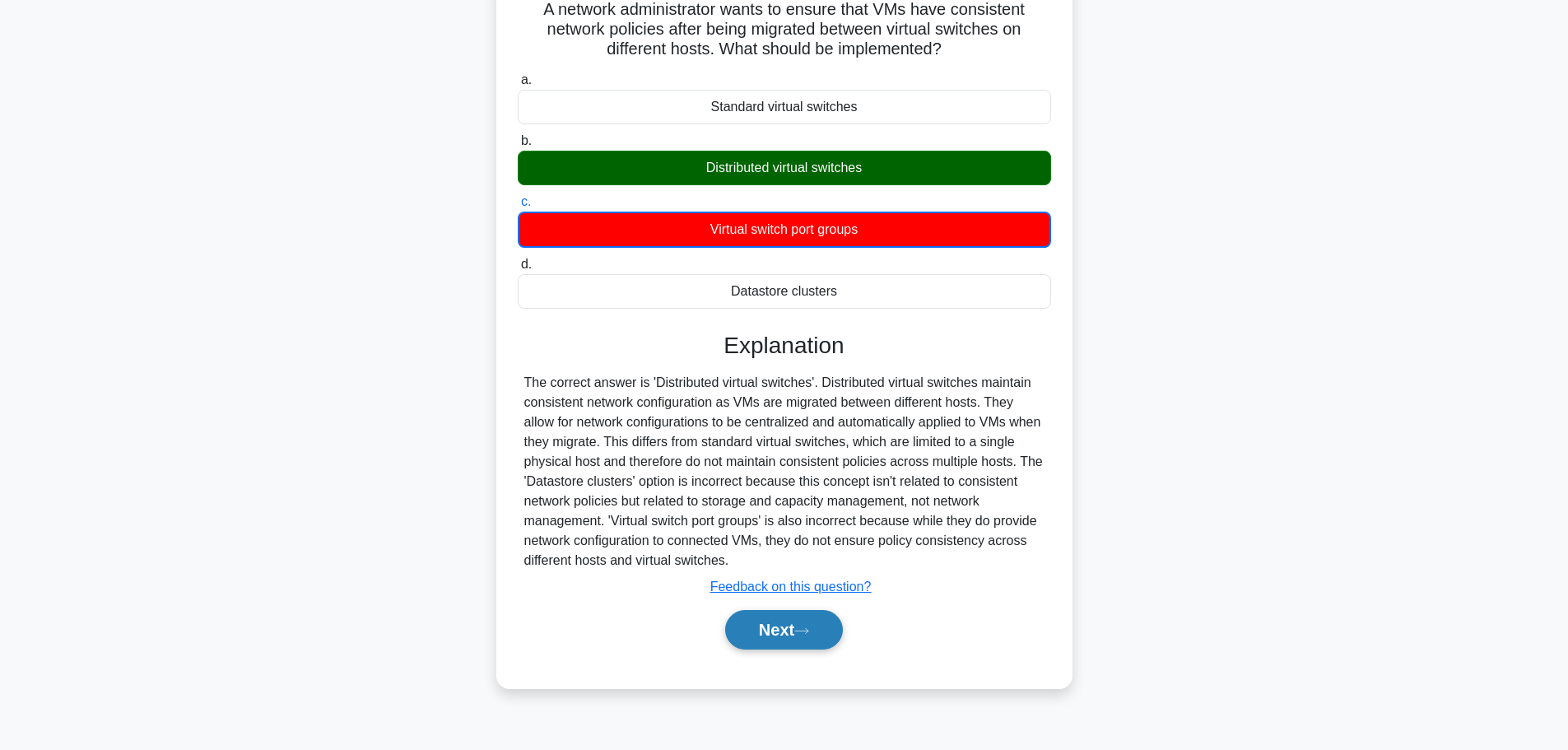
click at [763, 638] on button "Next" at bounding box center [784, 630] width 118 height 39
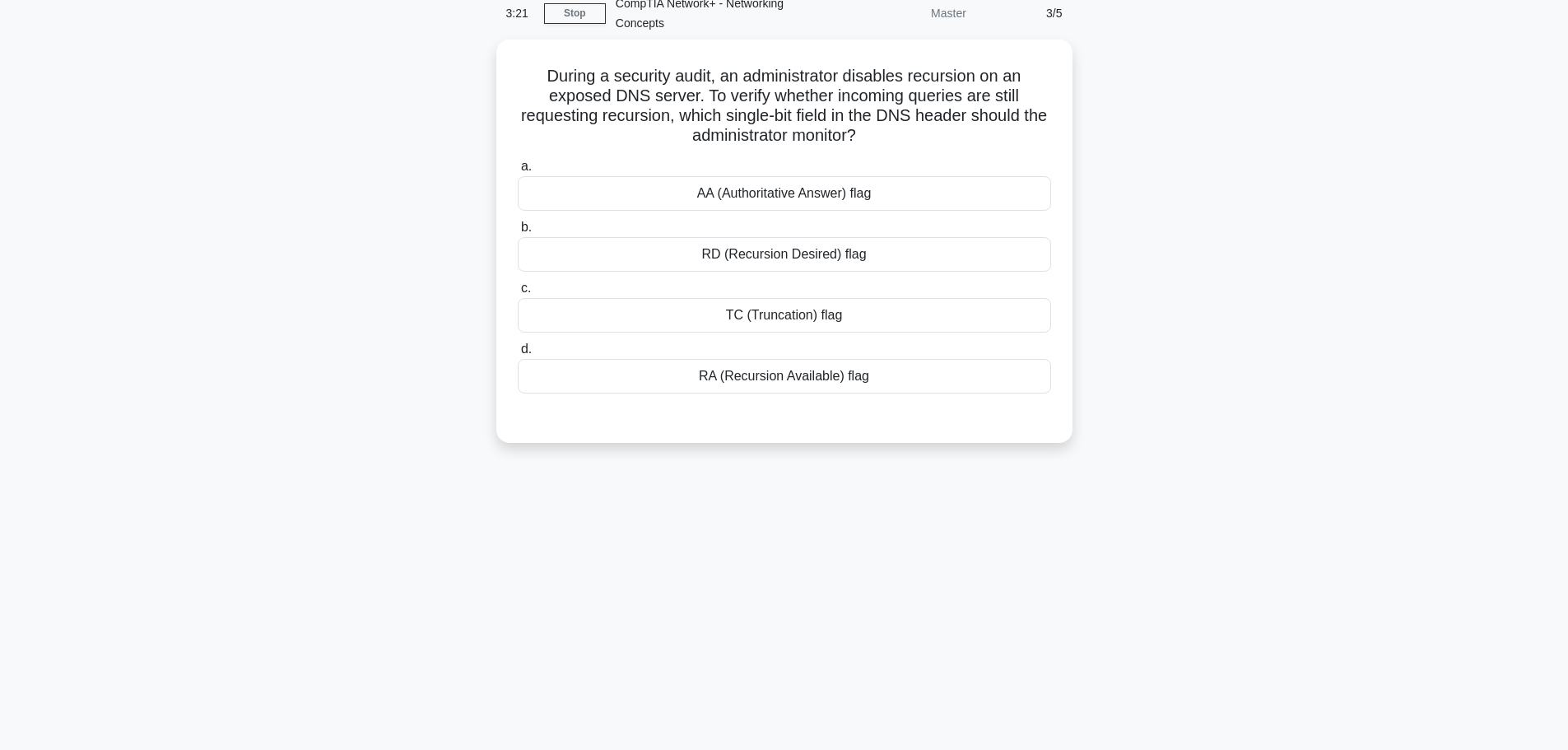
scroll to position [0, 0]
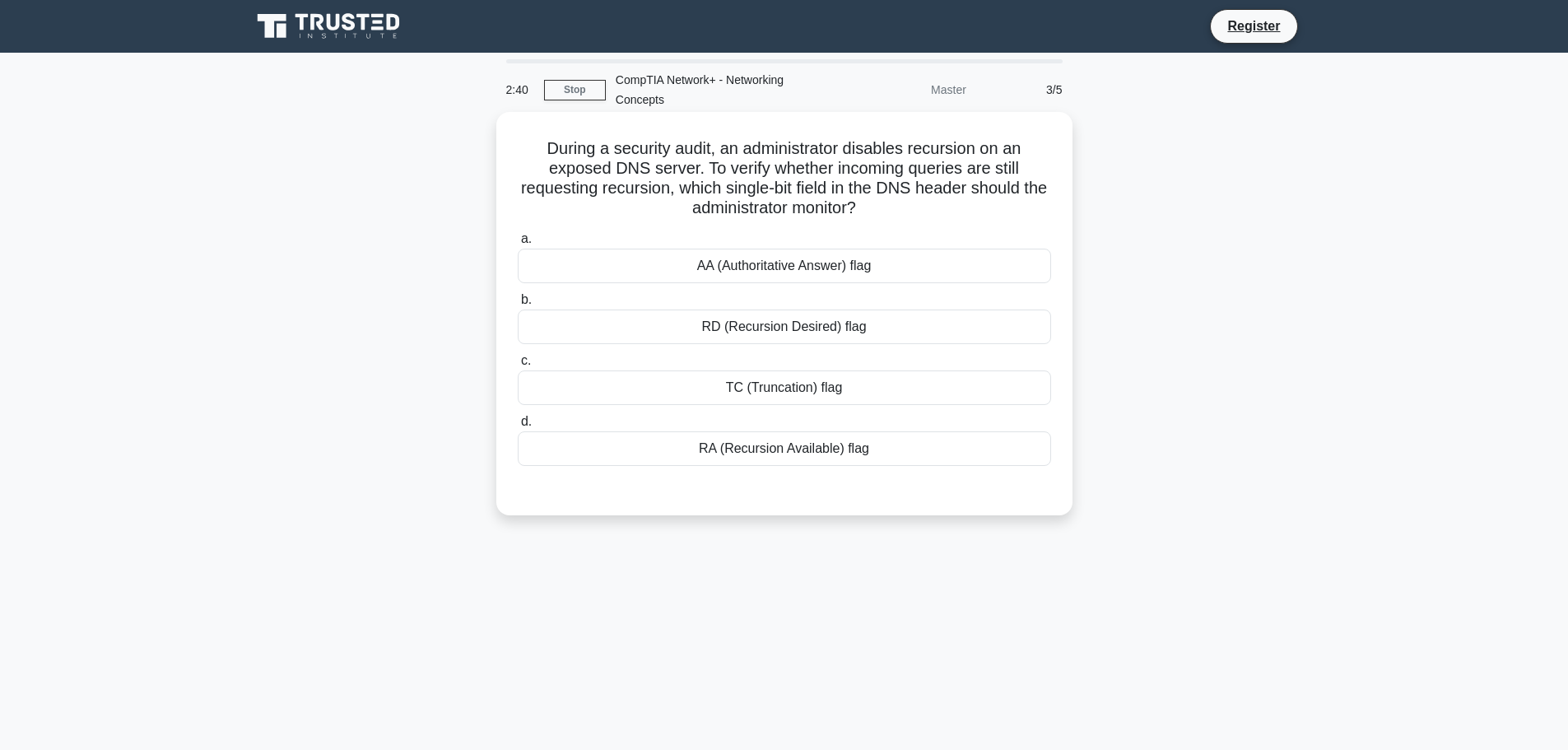
click at [682, 325] on div "RD (Recursion Desired) flag" at bounding box center [784, 326] width 533 height 34
click at [517, 306] on input "b. RD (Recursion Desired) flag" at bounding box center [517, 300] width 0 height 11
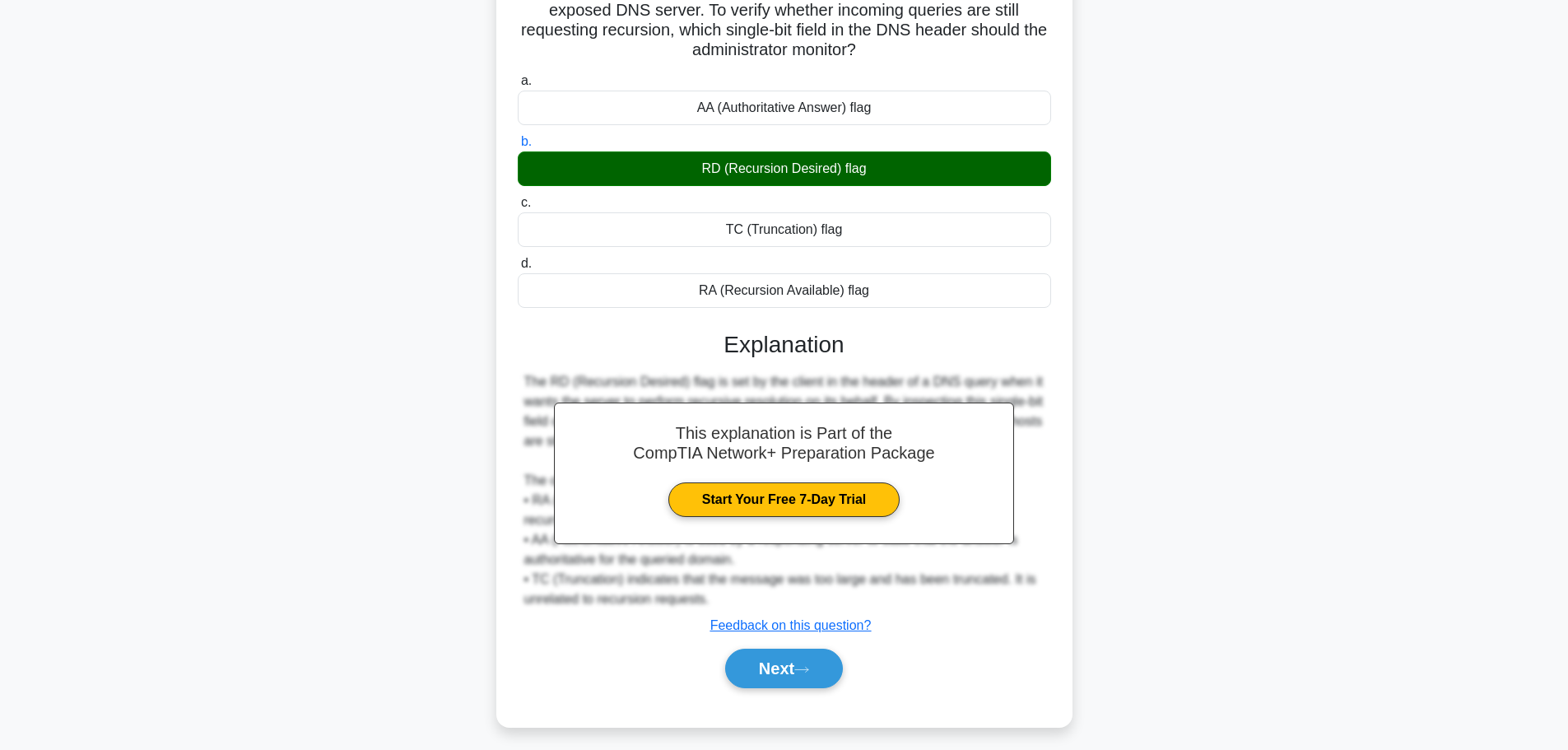
scroll to position [167, 0]
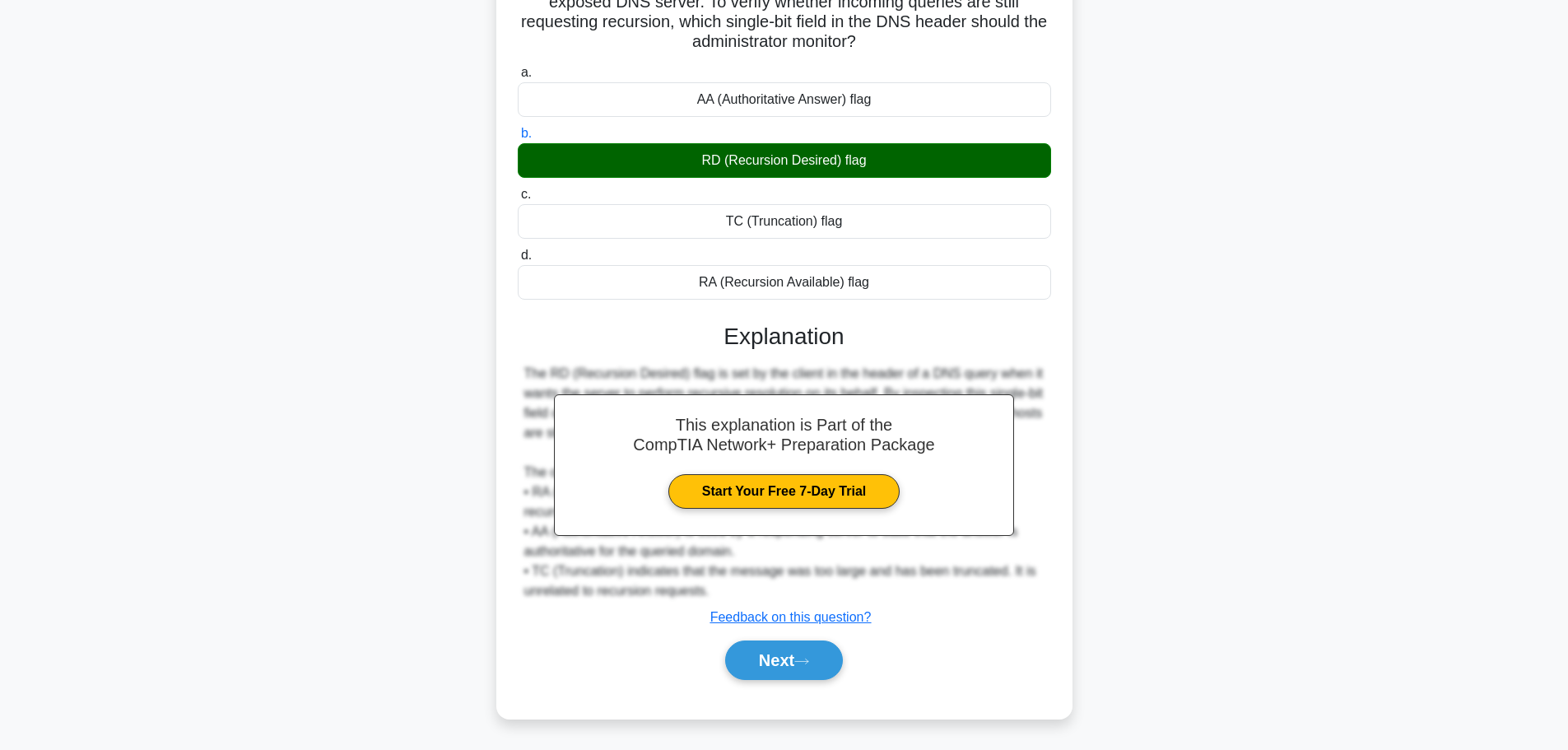
click at [758, 682] on div "Next" at bounding box center [784, 660] width 533 height 53
click at [748, 667] on button "Next" at bounding box center [784, 660] width 118 height 39
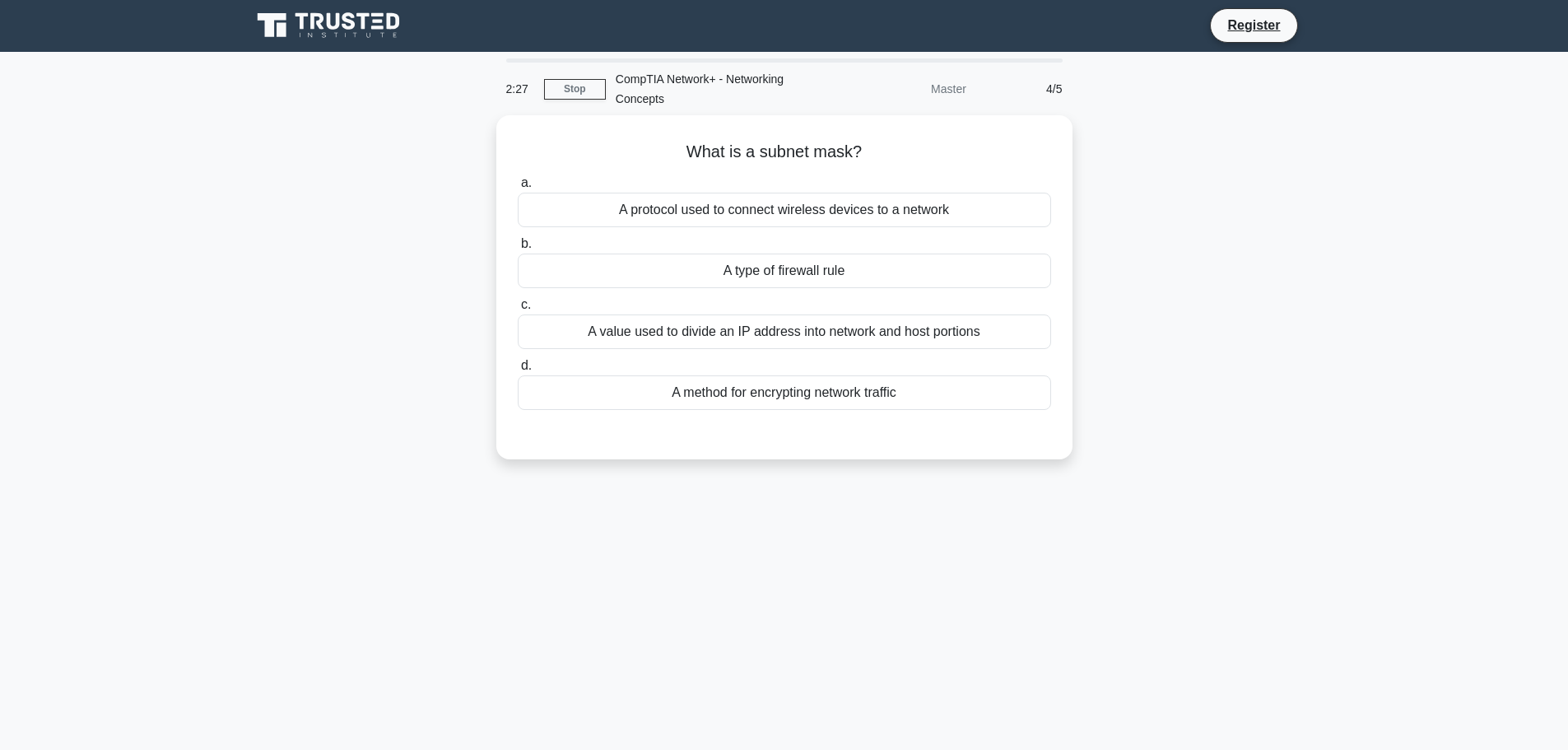
scroll to position [0, 0]
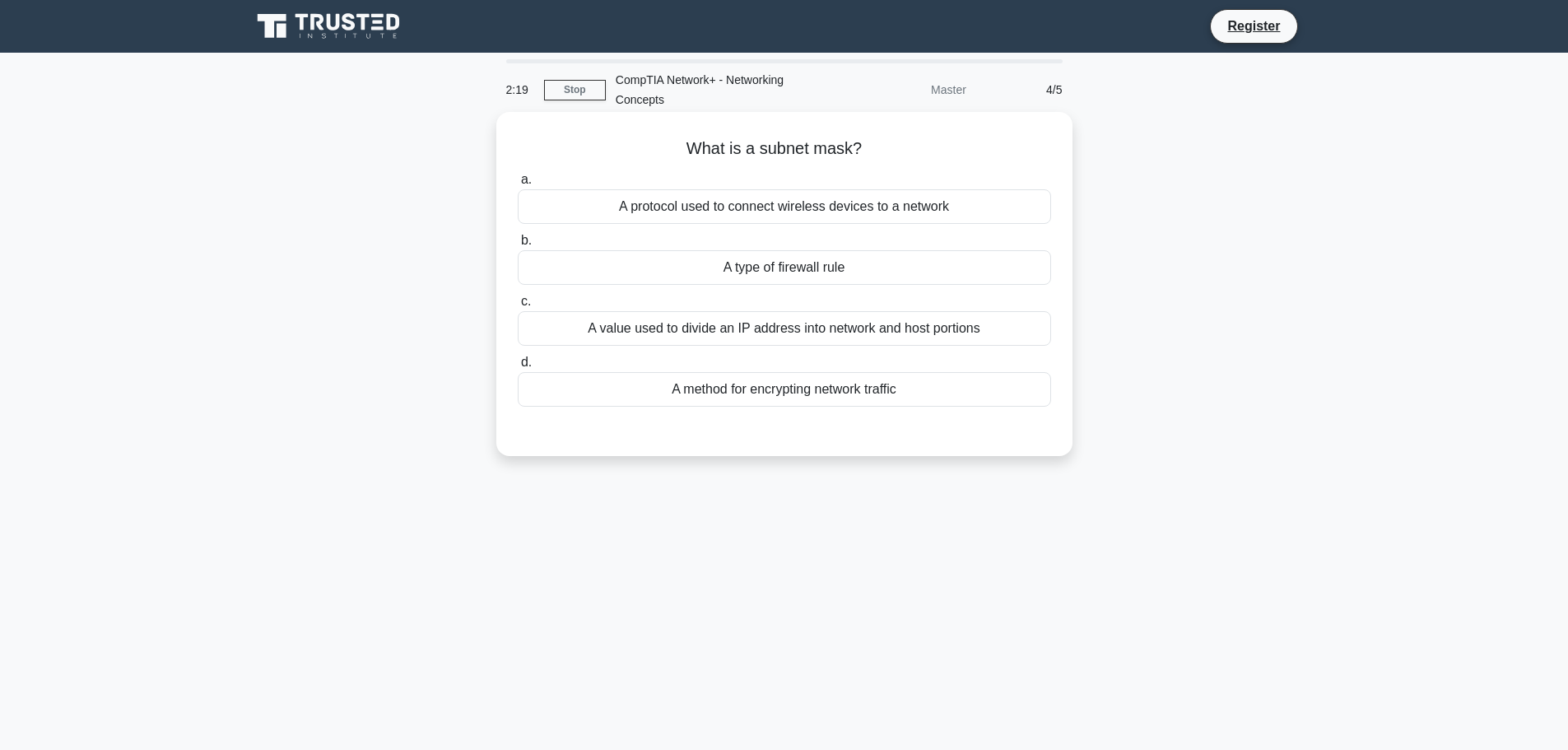
click at [805, 331] on div "A value used to divide an IP address into network and host portions" at bounding box center [784, 328] width 533 height 34
click at [517, 308] on input "c. A value used to divide an IP address into network and host portions" at bounding box center [517, 302] width 0 height 11
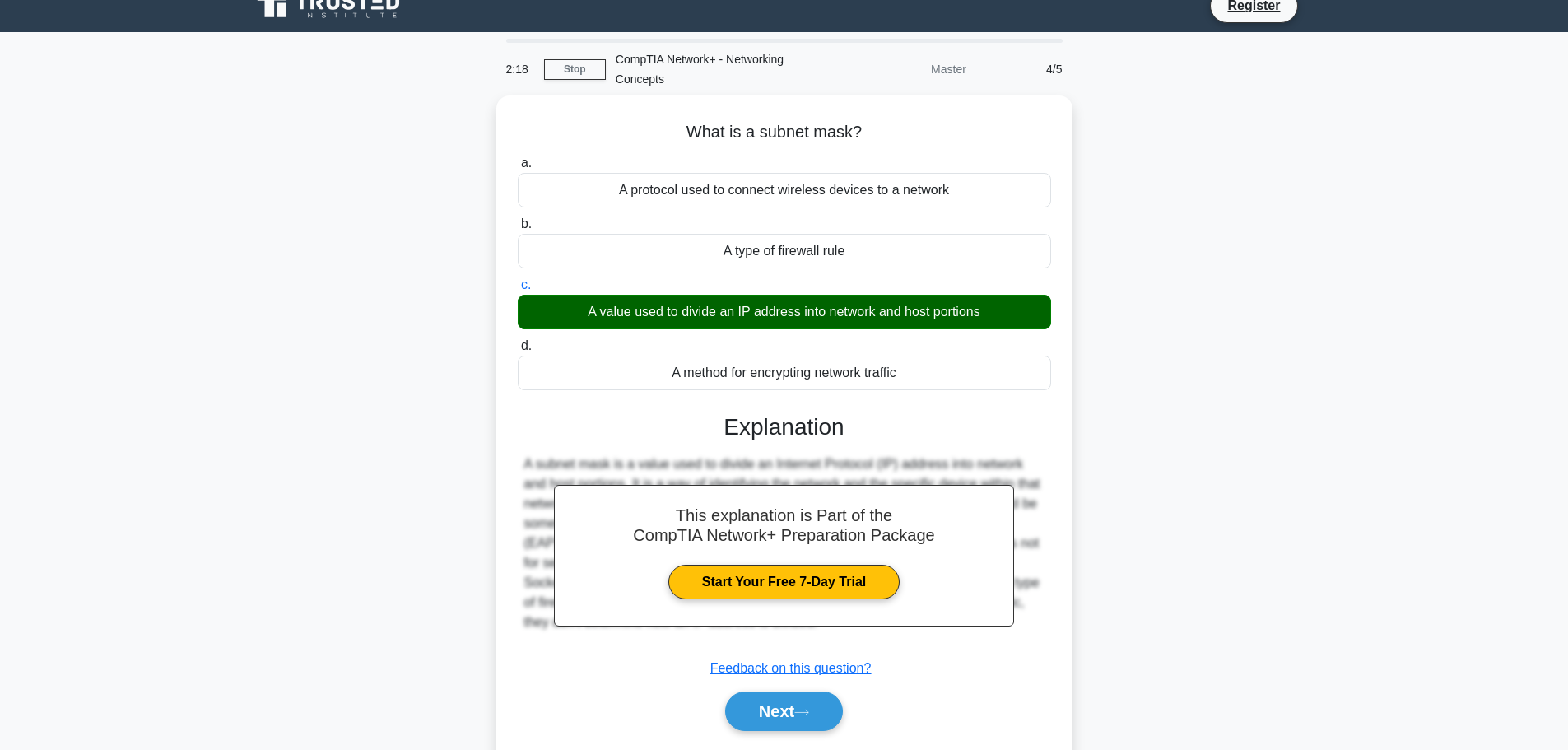
scroll to position [139, 0]
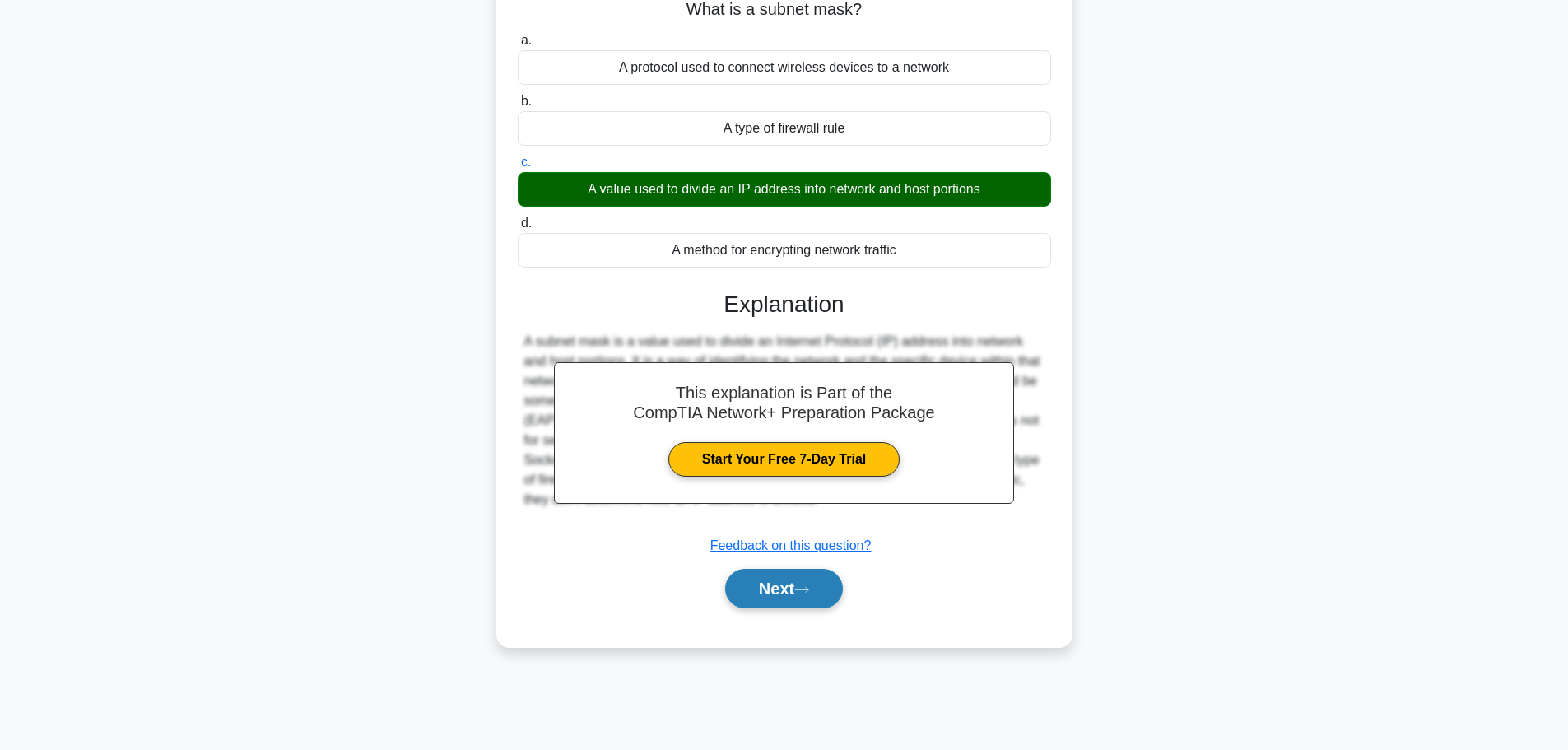
click at [784, 578] on button "Next" at bounding box center [784, 589] width 118 height 39
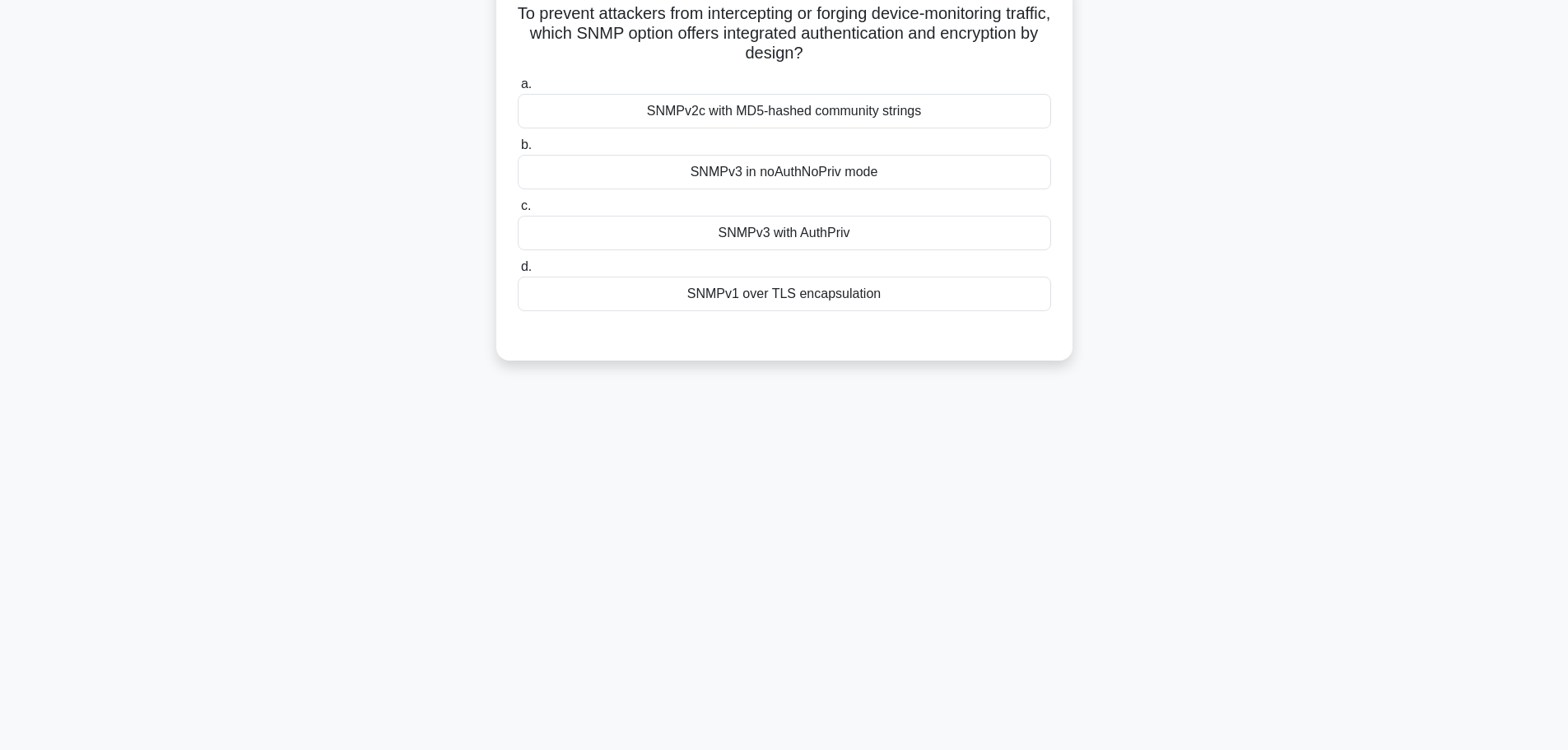
scroll to position [0, 0]
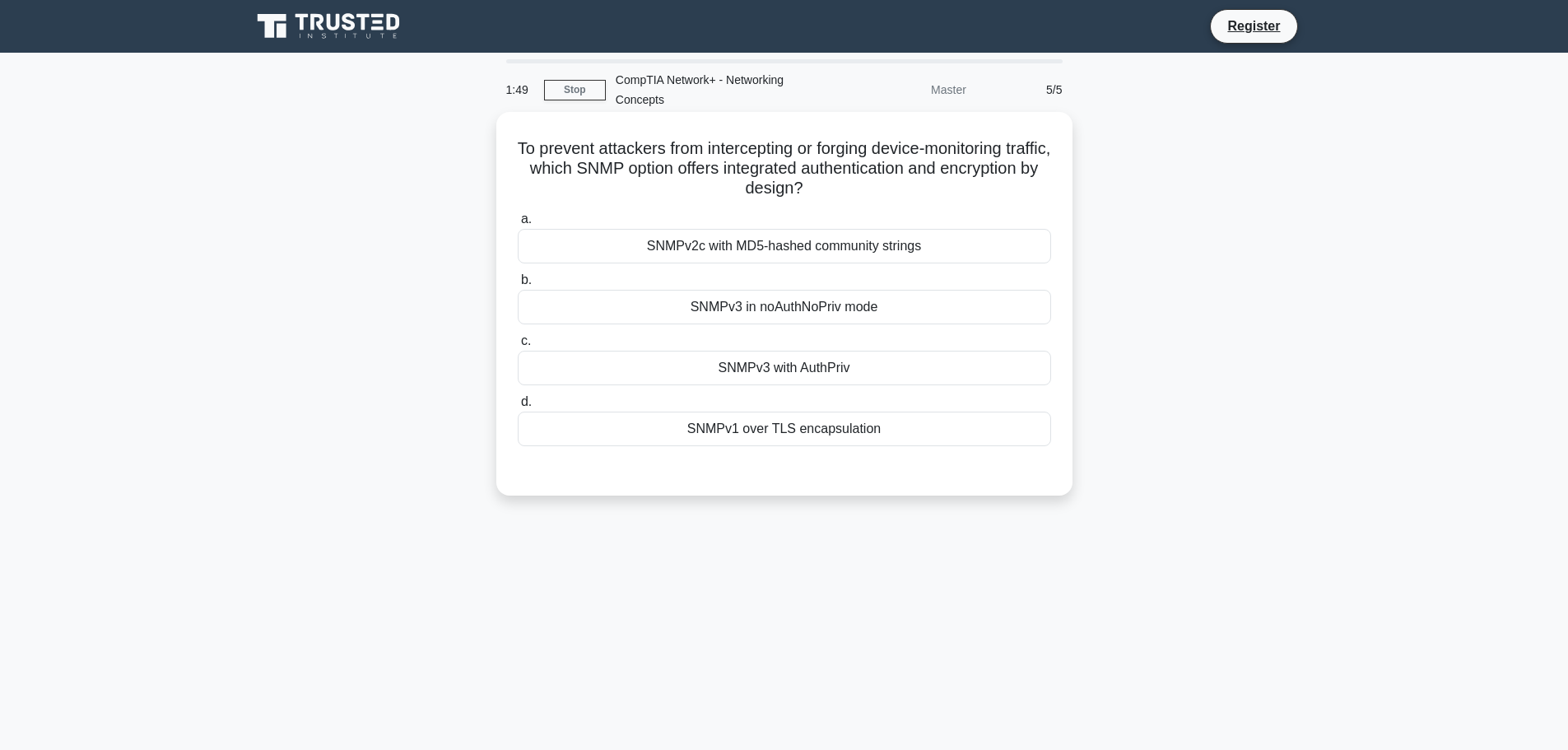
click at [702, 370] on div "SNMPv3 with AuthPriv" at bounding box center [784, 367] width 533 height 34
click at [517, 347] on input "c. SNMPv3 with AuthPriv" at bounding box center [517, 341] width 0 height 11
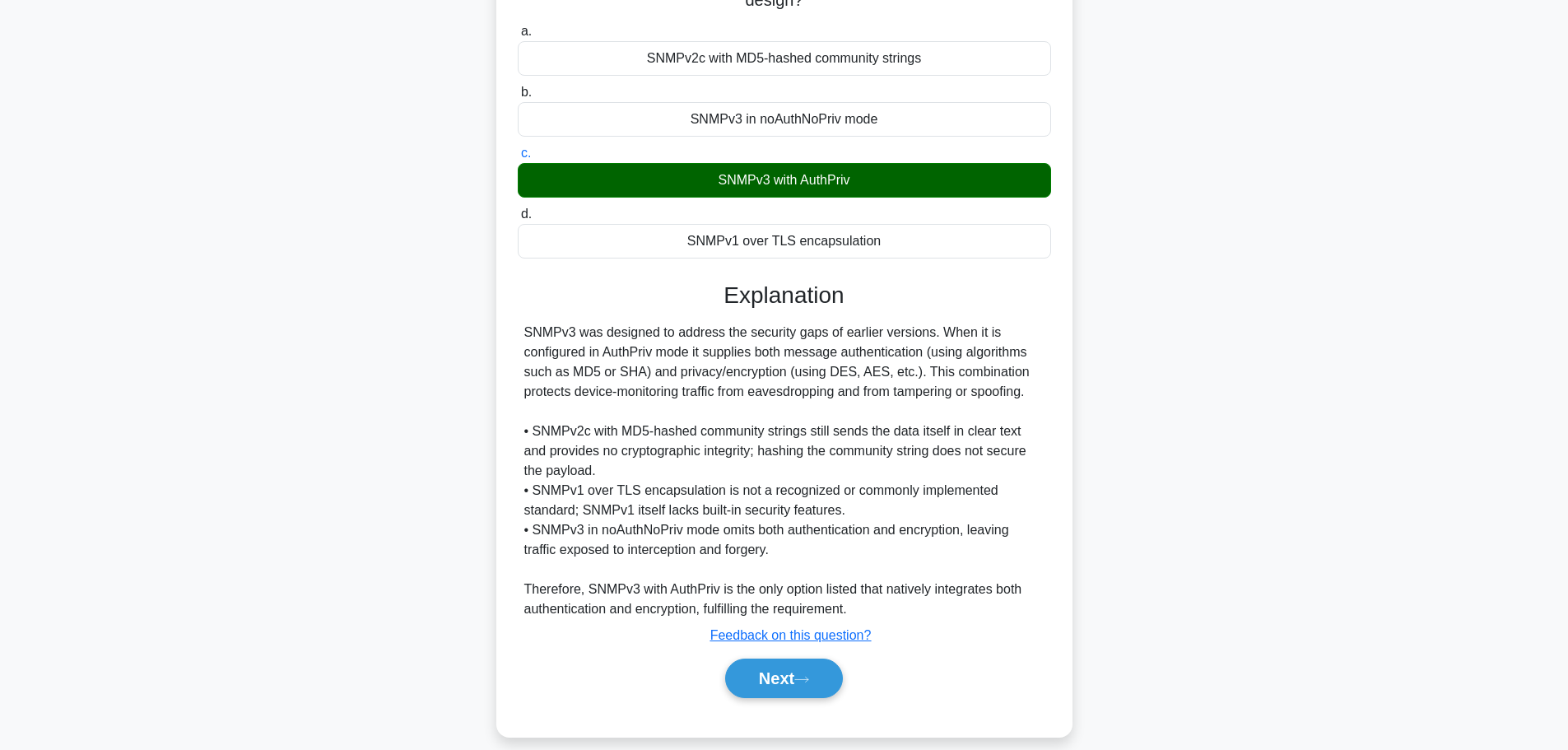
scroll to position [207, 0]
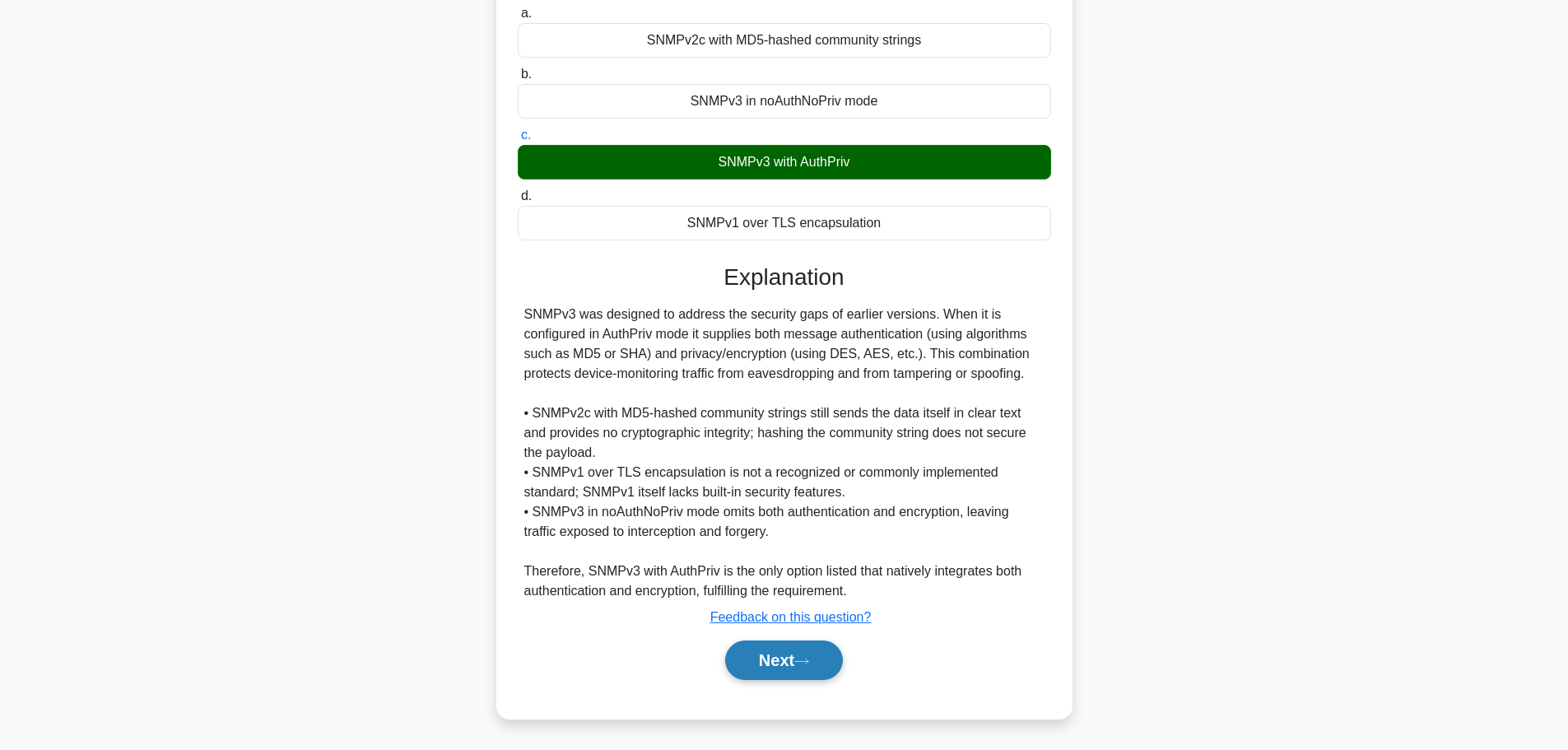
click at [751, 669] on button "Next" at bounding box center [784, 660] width 118 height 39
